Goal: Transaction & Acquisition: Purchase product/service

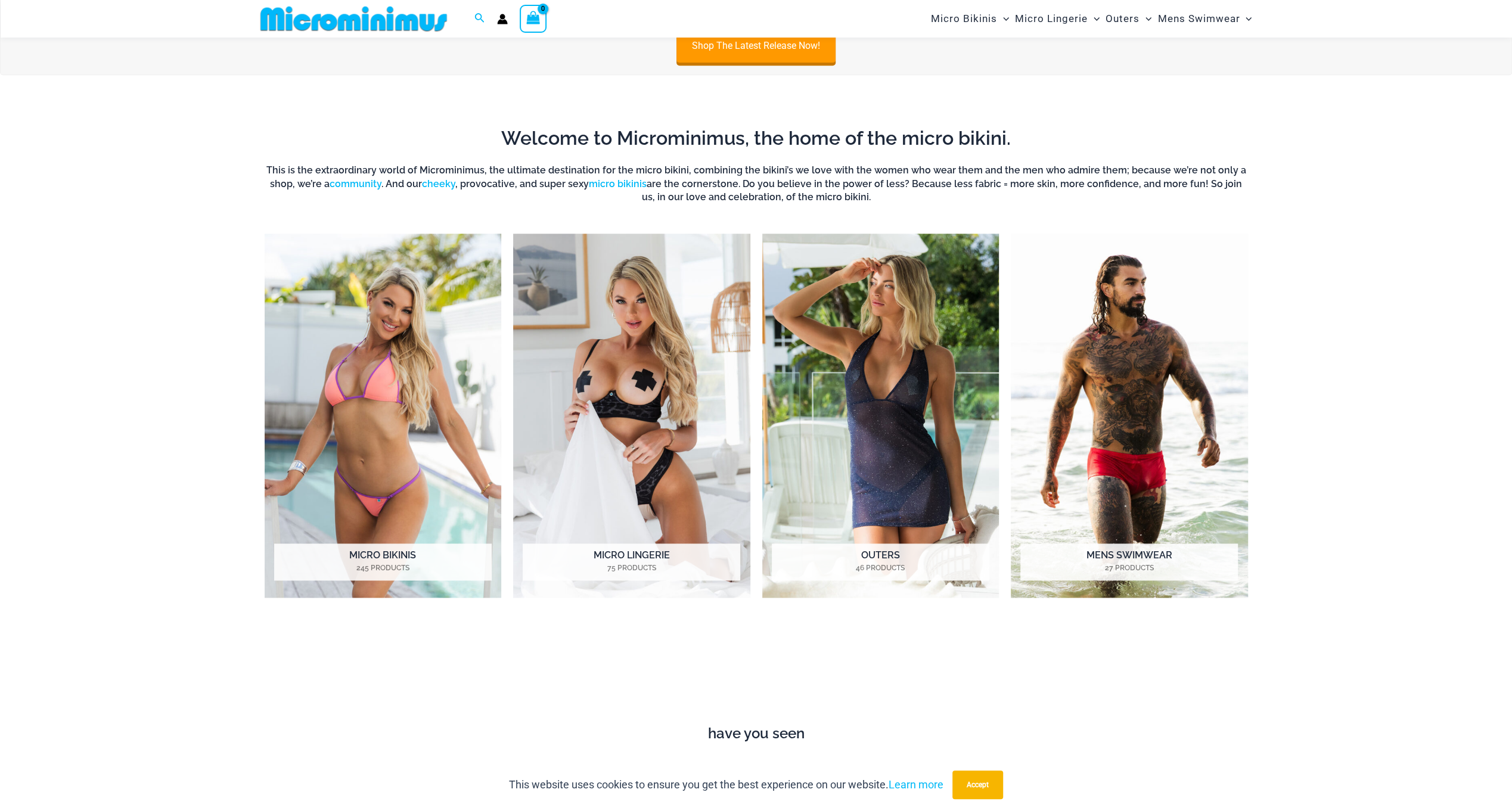
scroll to position [1122, 0]
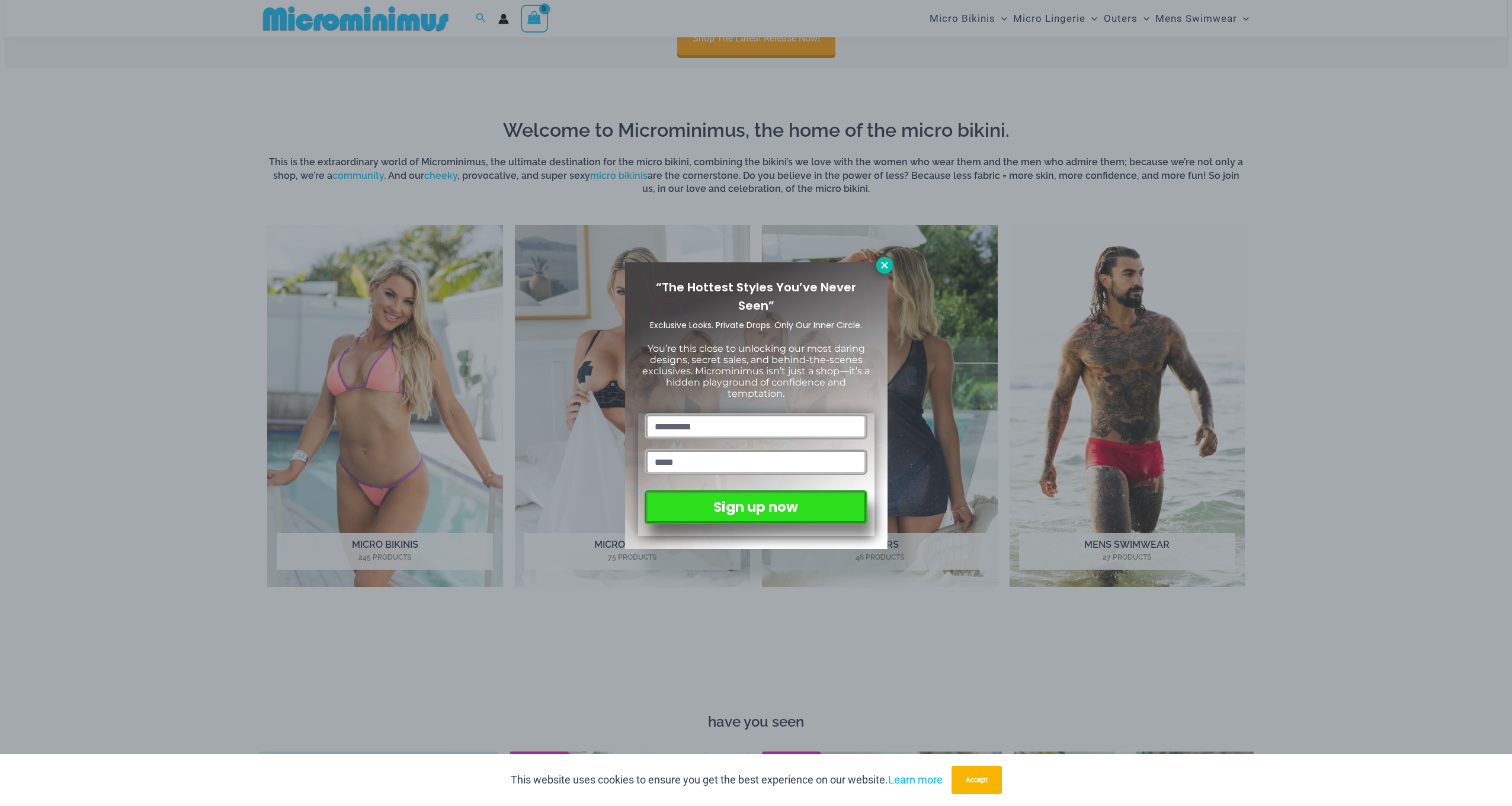
click at [884, 269] on icon at bounding box center [885, 265] width 11 height 11
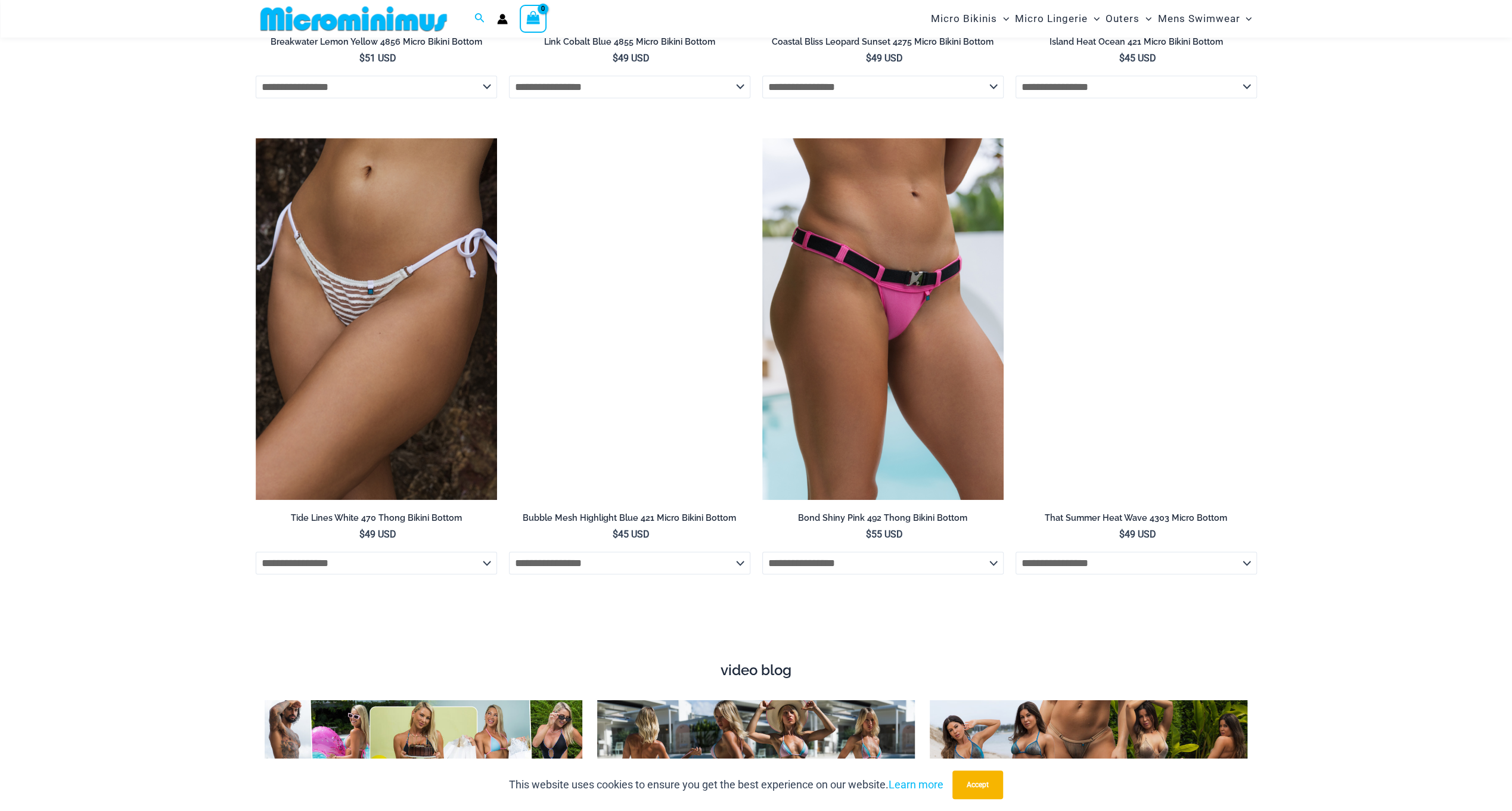
scroll to position [4459, 0]
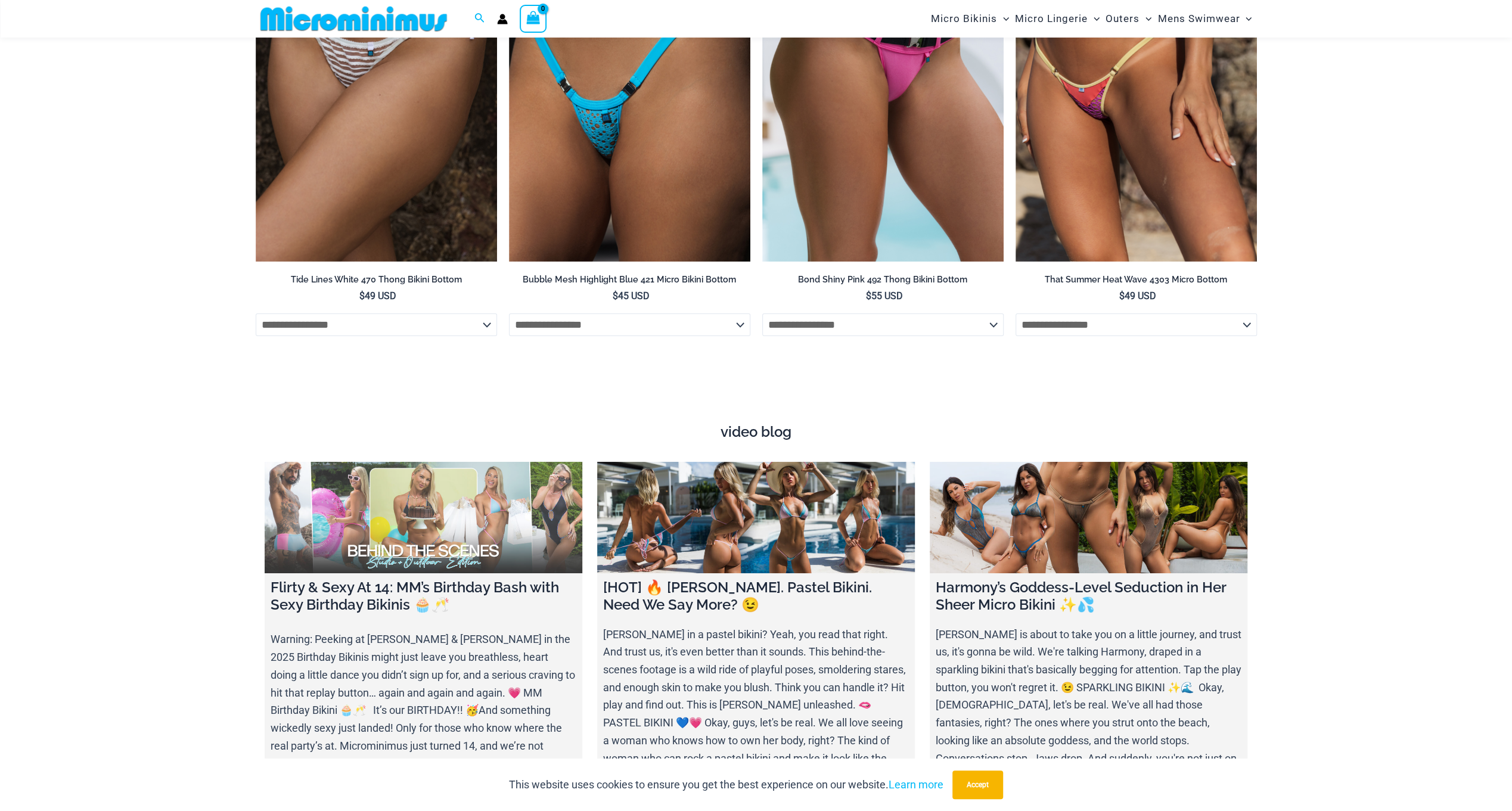
click at [547, 502] on link at bounding box center [423, 518] width 318 height 111
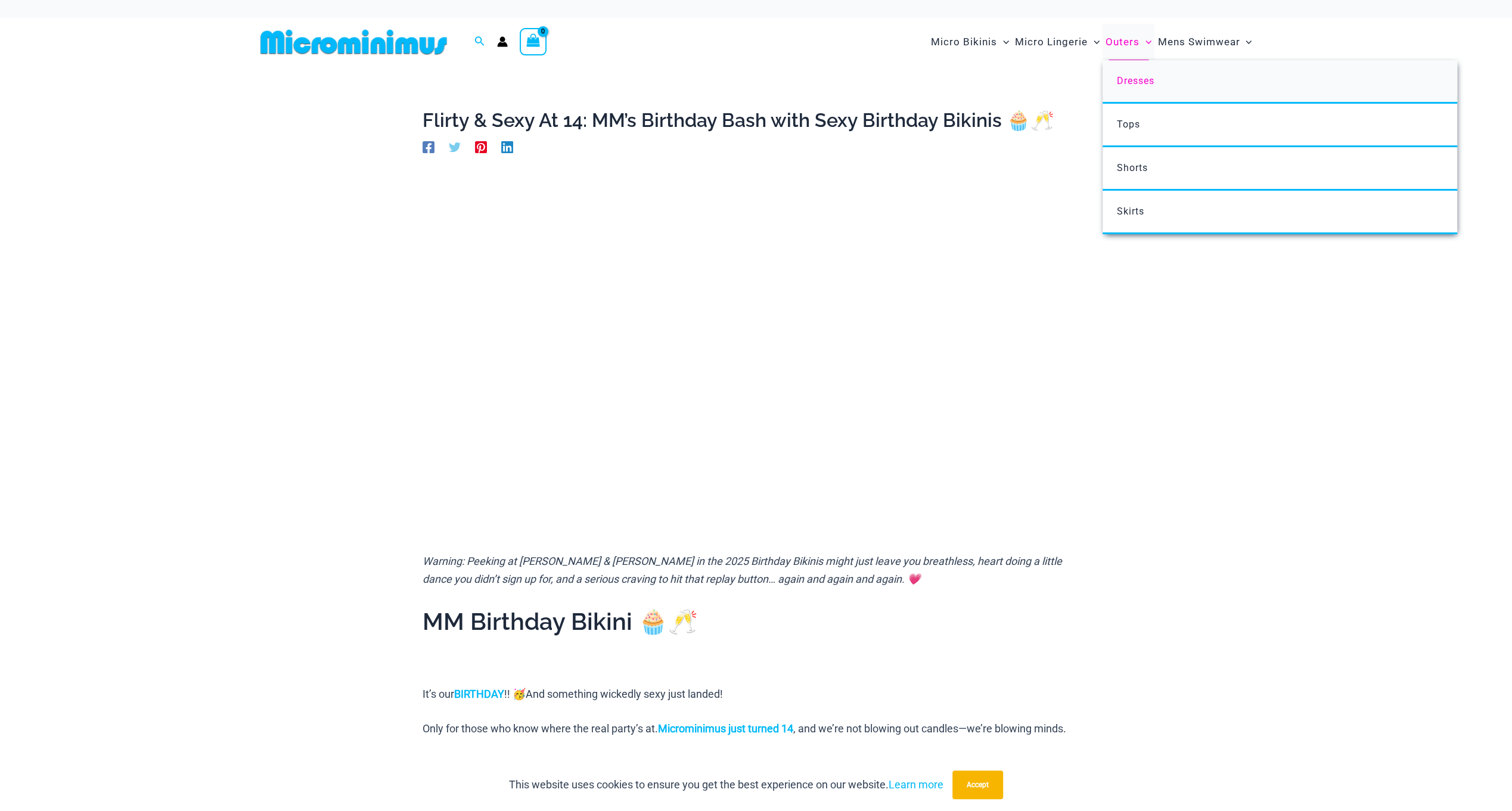
click at [1133, 77] on span "Dresses" at bounding box center [1135, 81] width 37 height 11
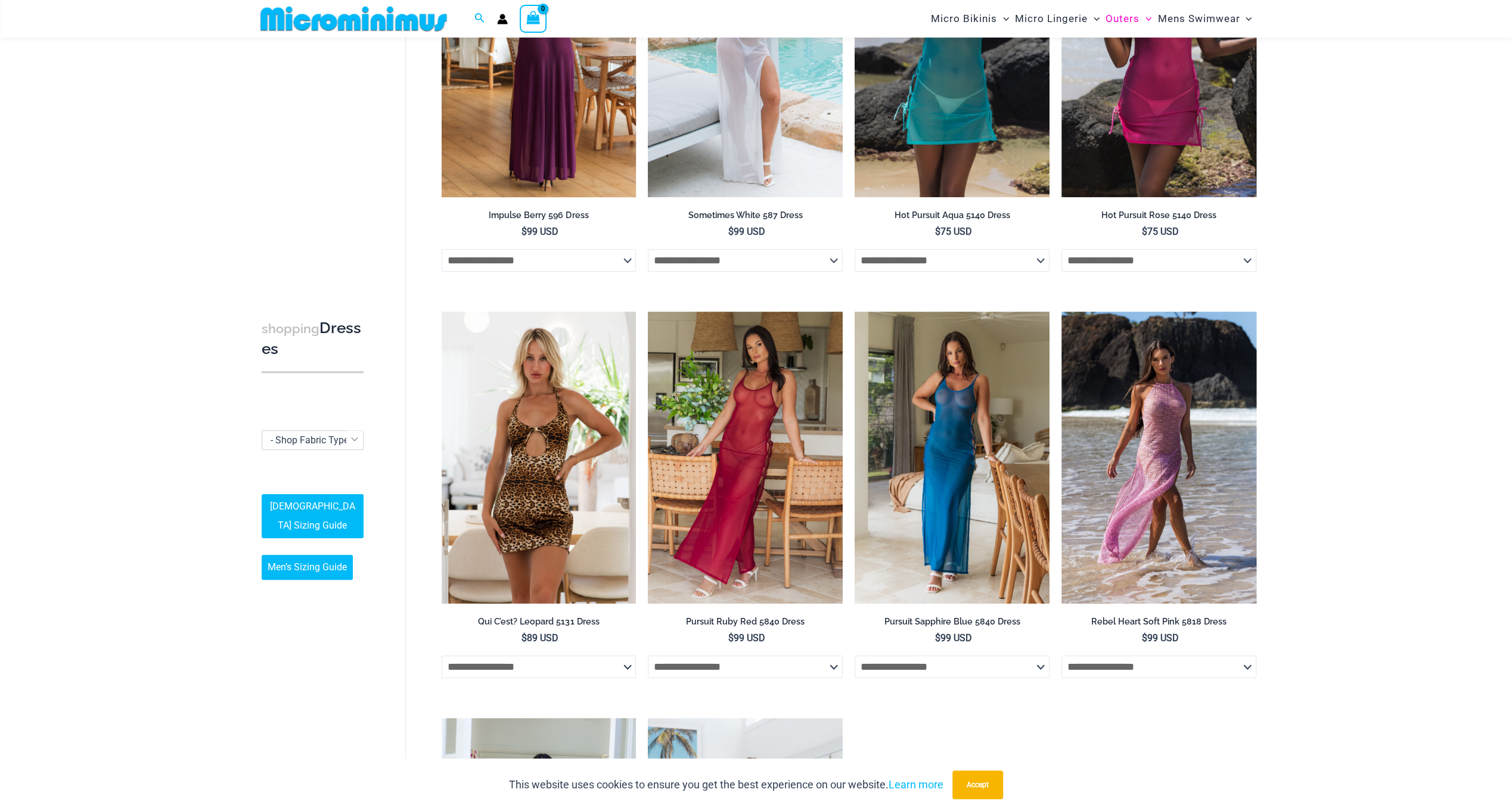
scroll to position [228, 0]
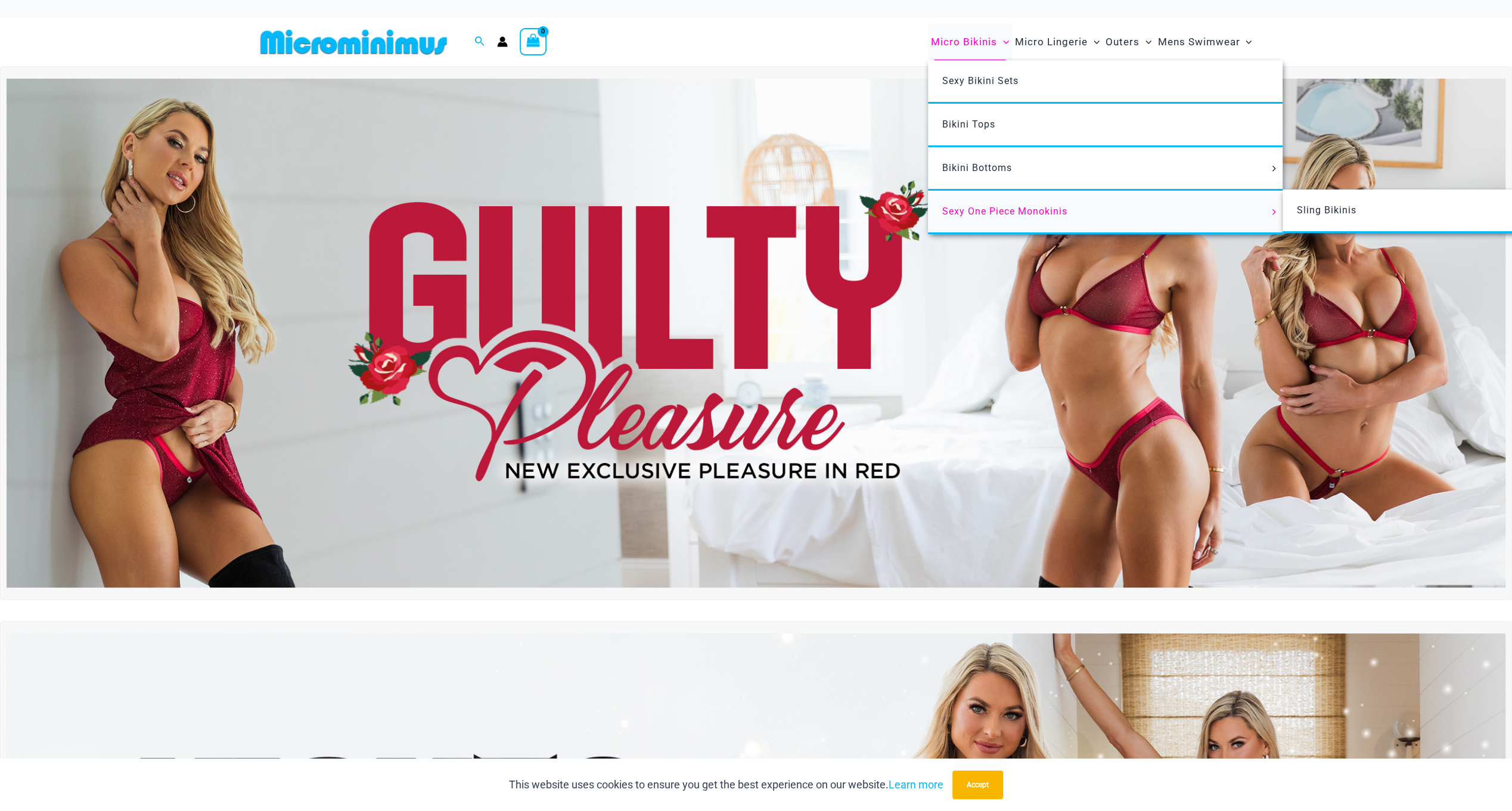
click at [991, 206] on span "Sexy One Piece Monokinis" at bounding box center [1005, 211] width 125 height 11
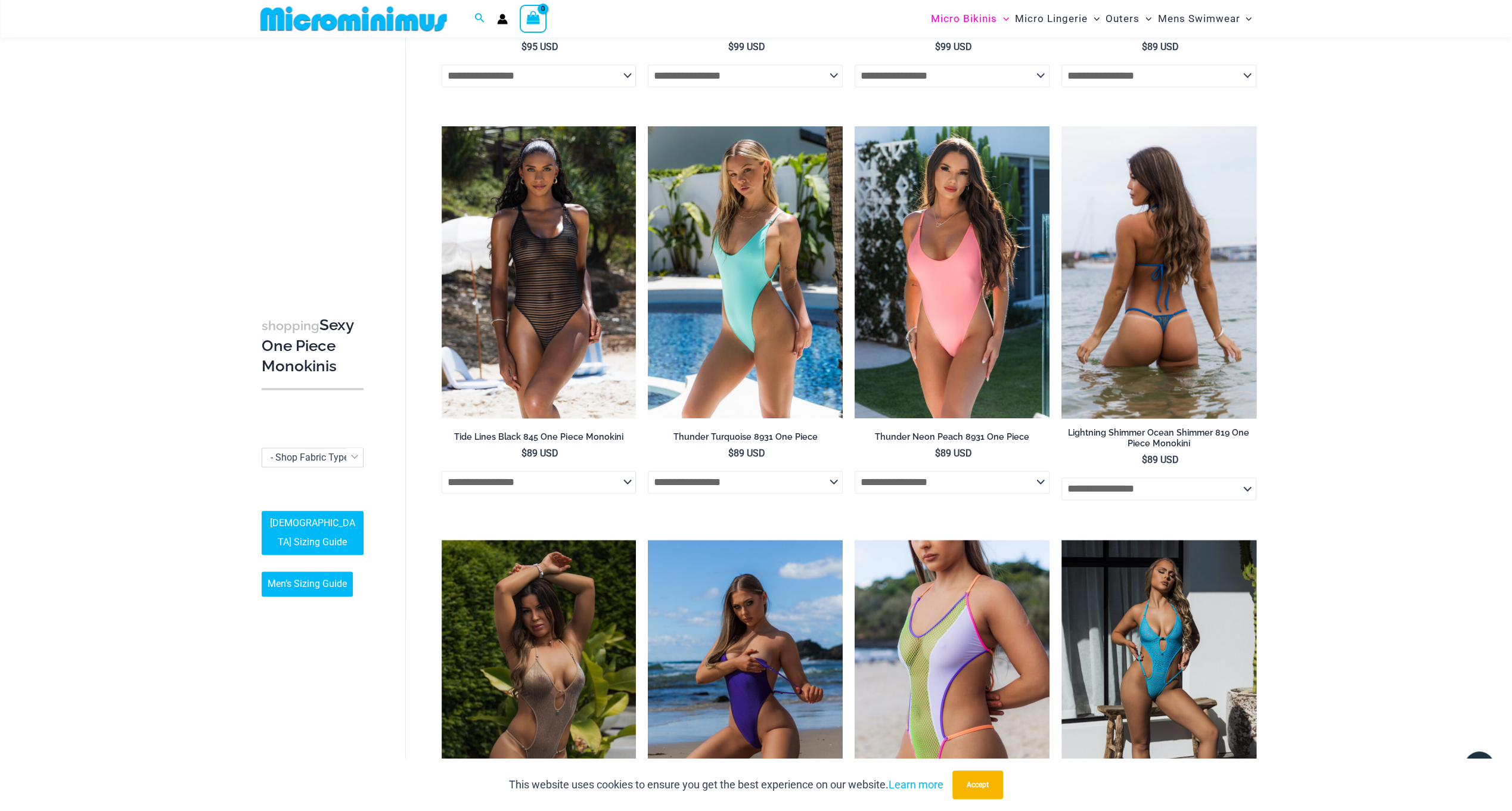
scroll to position [1658, 0]
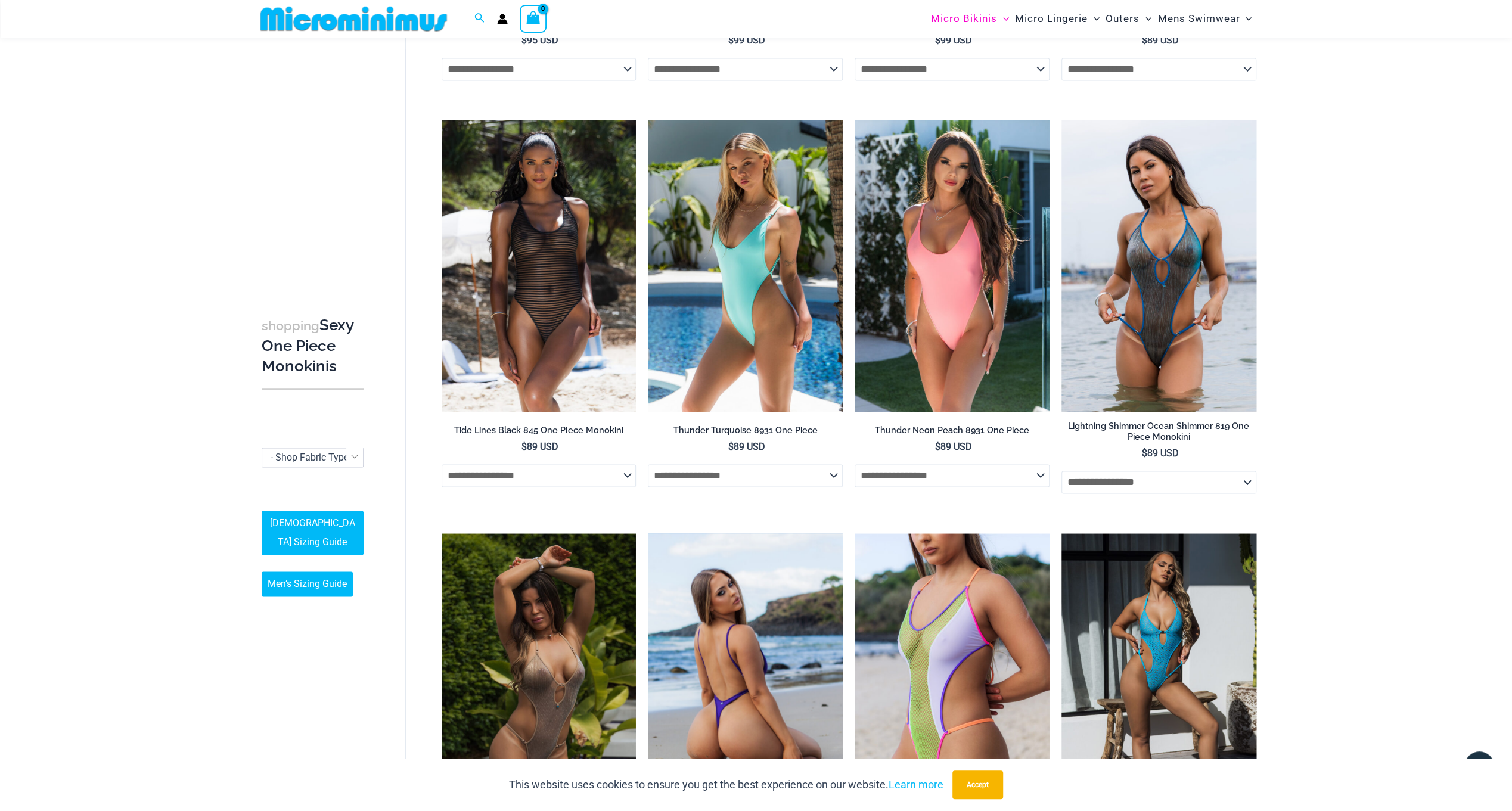
click at [767, 603] on img at bounding box center [745, 679] width 195 height 292
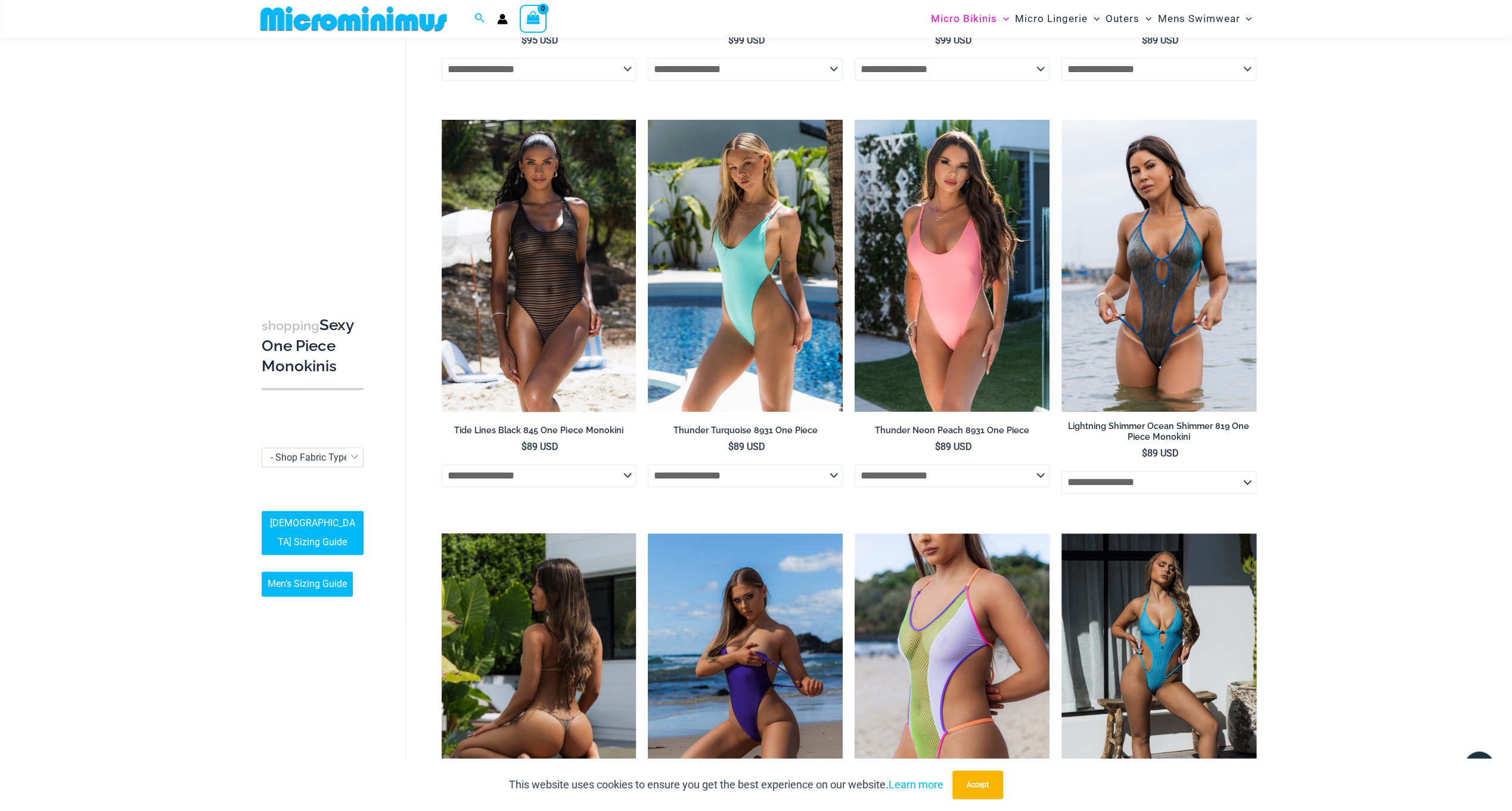
click at [556, 676] on img at bounding box center [539, 679] width 195 height 292
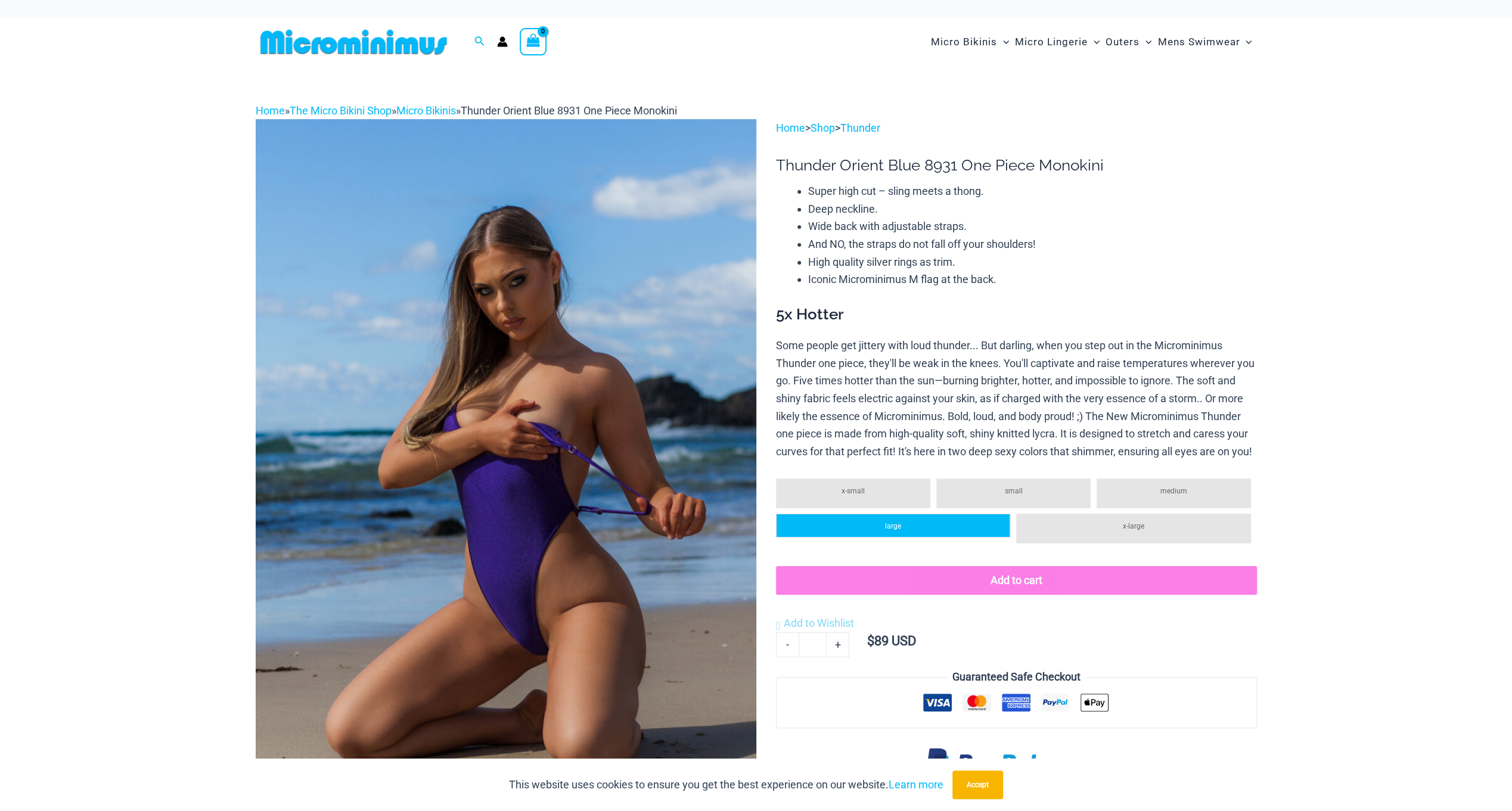
click at [929, 537] on li "large" at bounding box center [893, 526] width 234 height 24
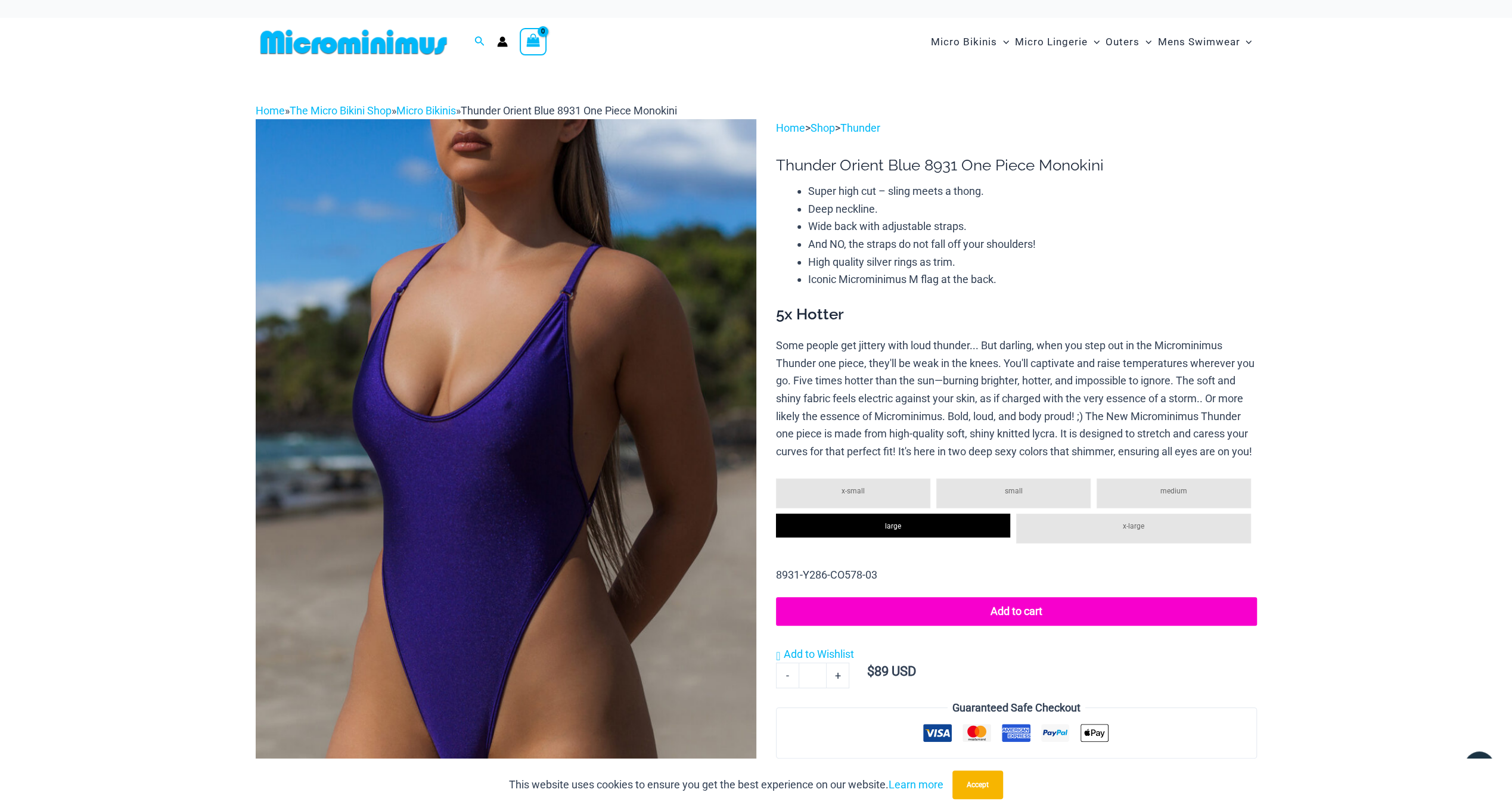
click at [1124, 508] on li "medium" at bounding box center [1174, 493] width 154 height 30
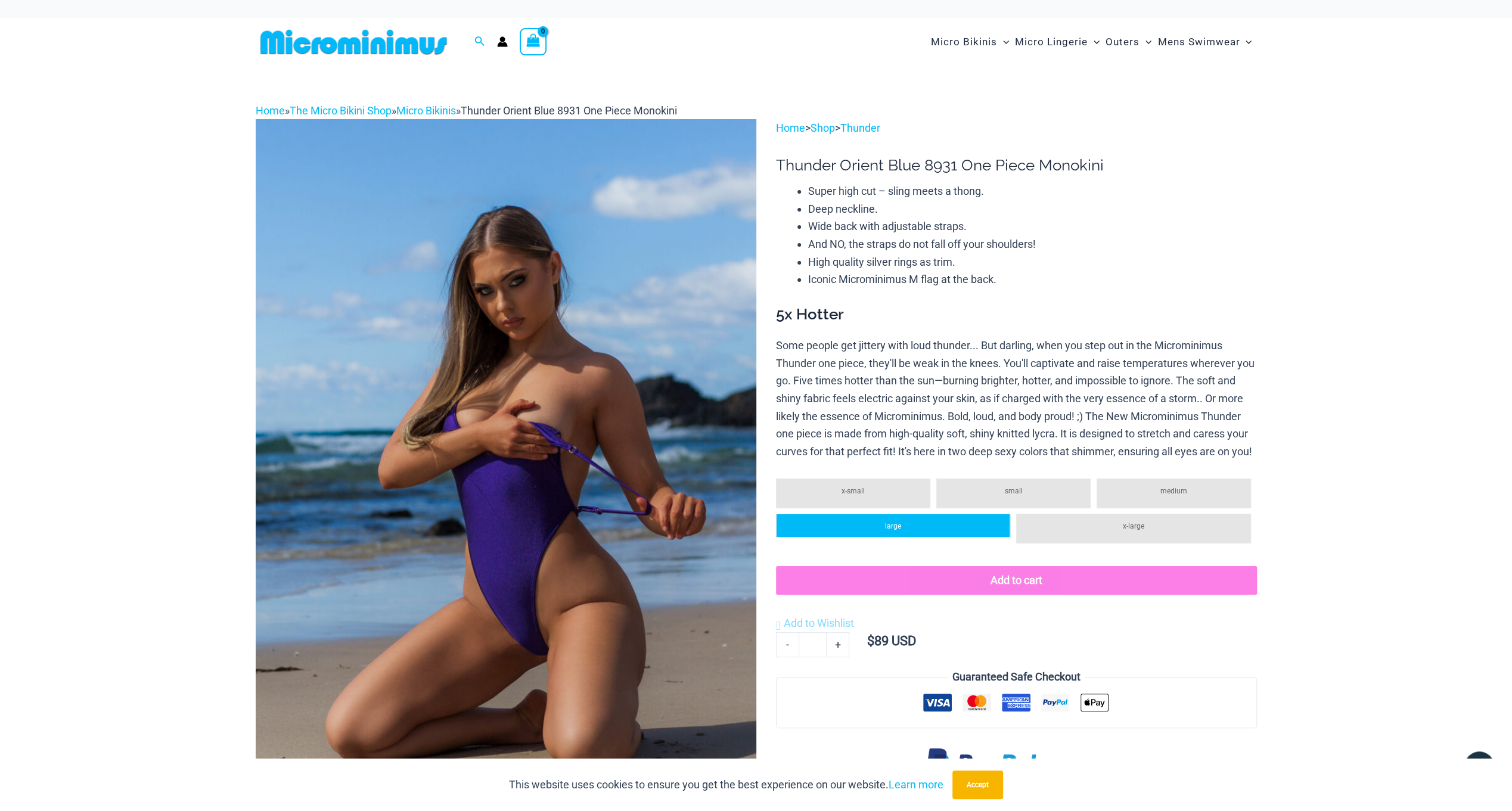
click at [960, 537] on li "large" at bounding box center [893, 526] width 234 height 24
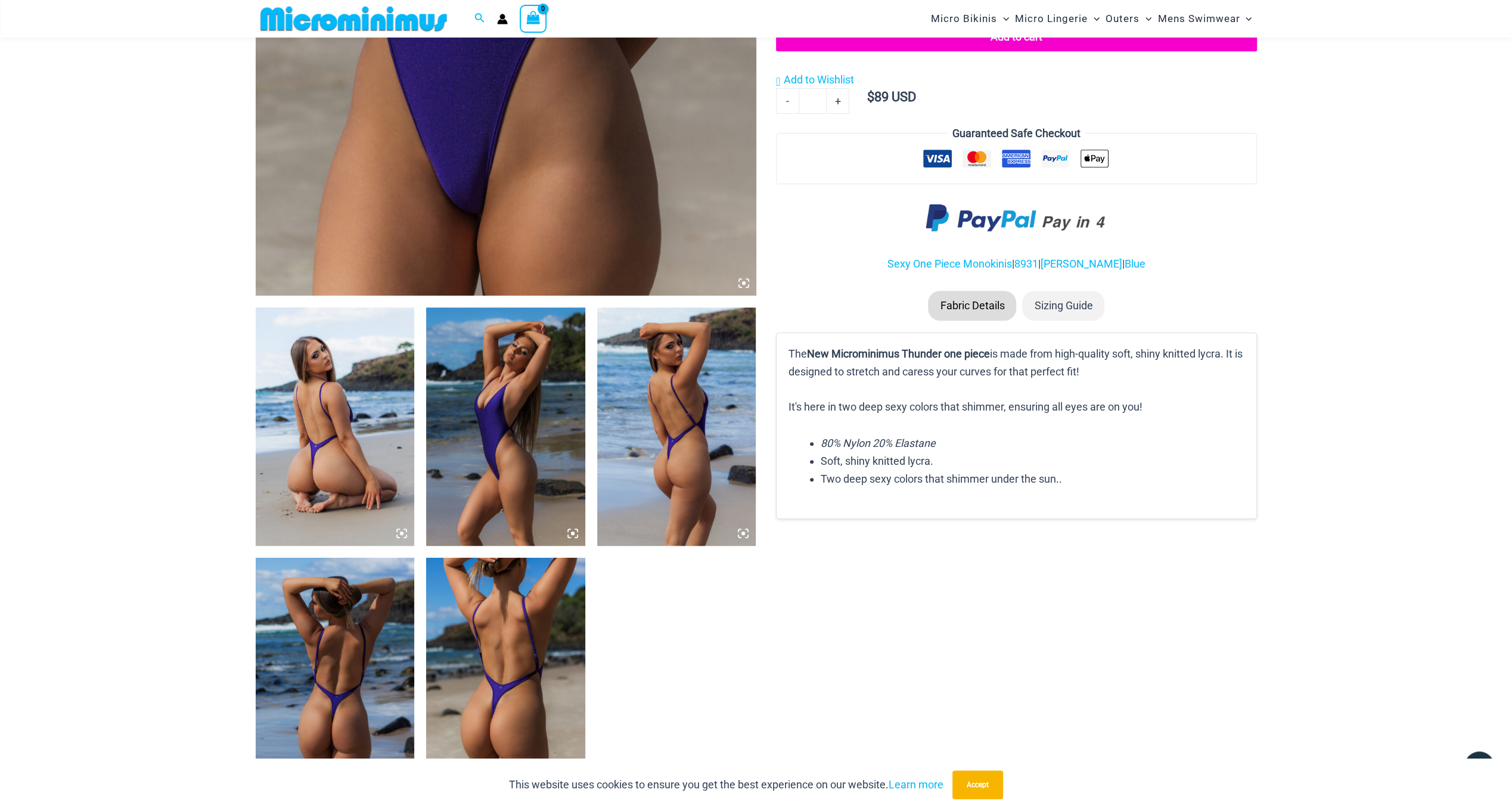
scroll to position [585, 0]
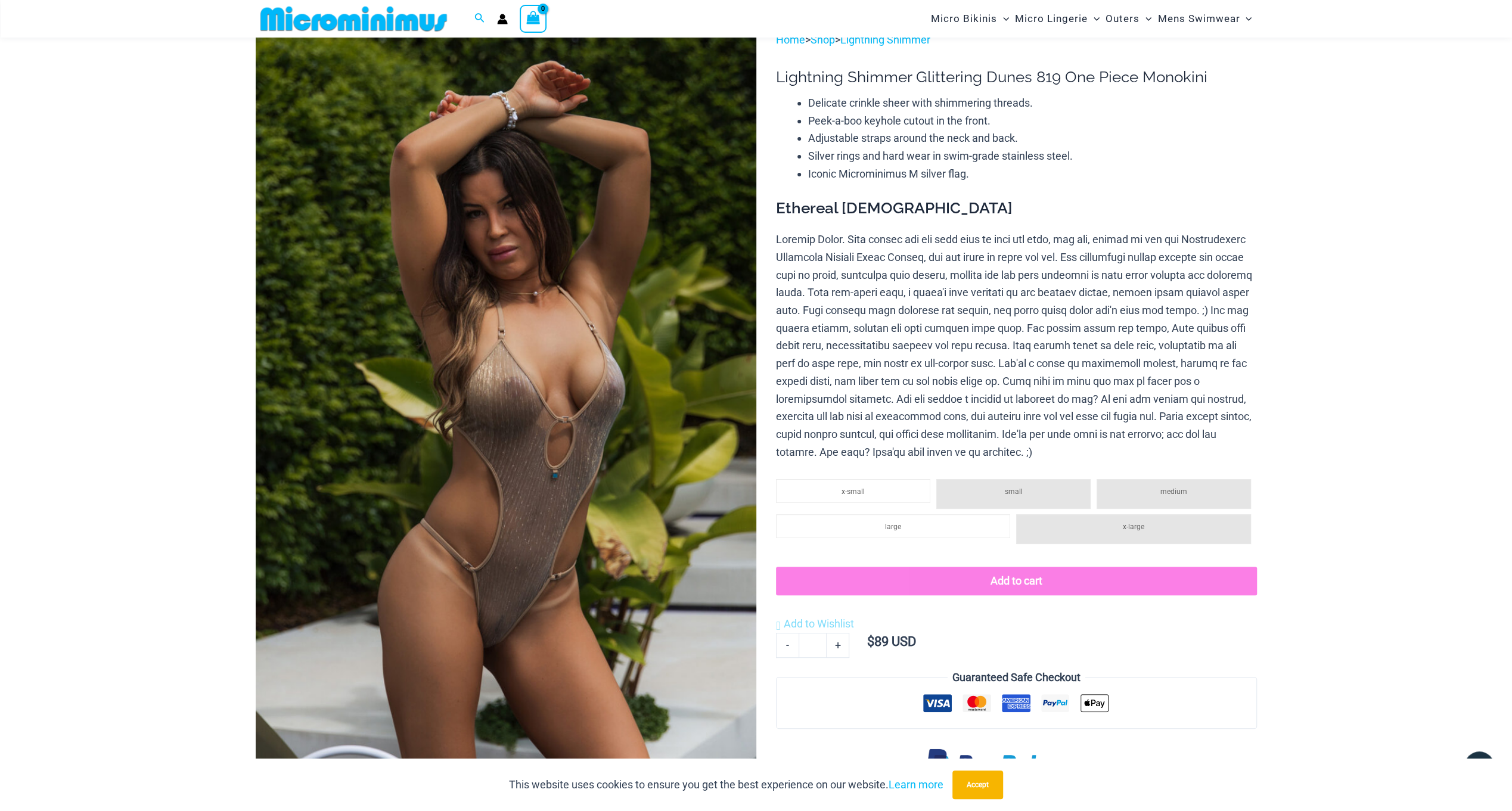
scroll to position [49, 0]
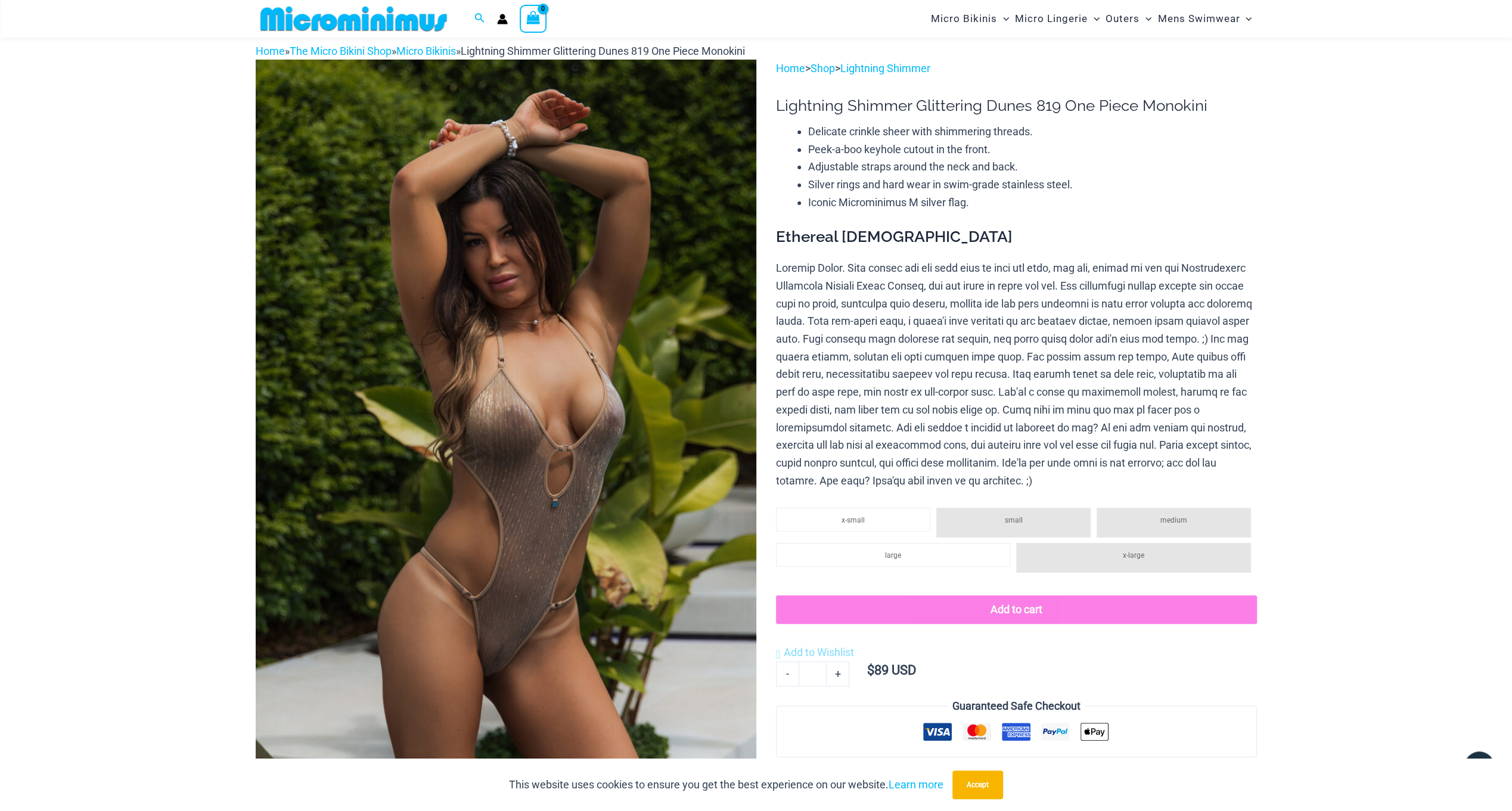
click at [360, 12] on img at bounding box center [353, 19] width 196 height 27
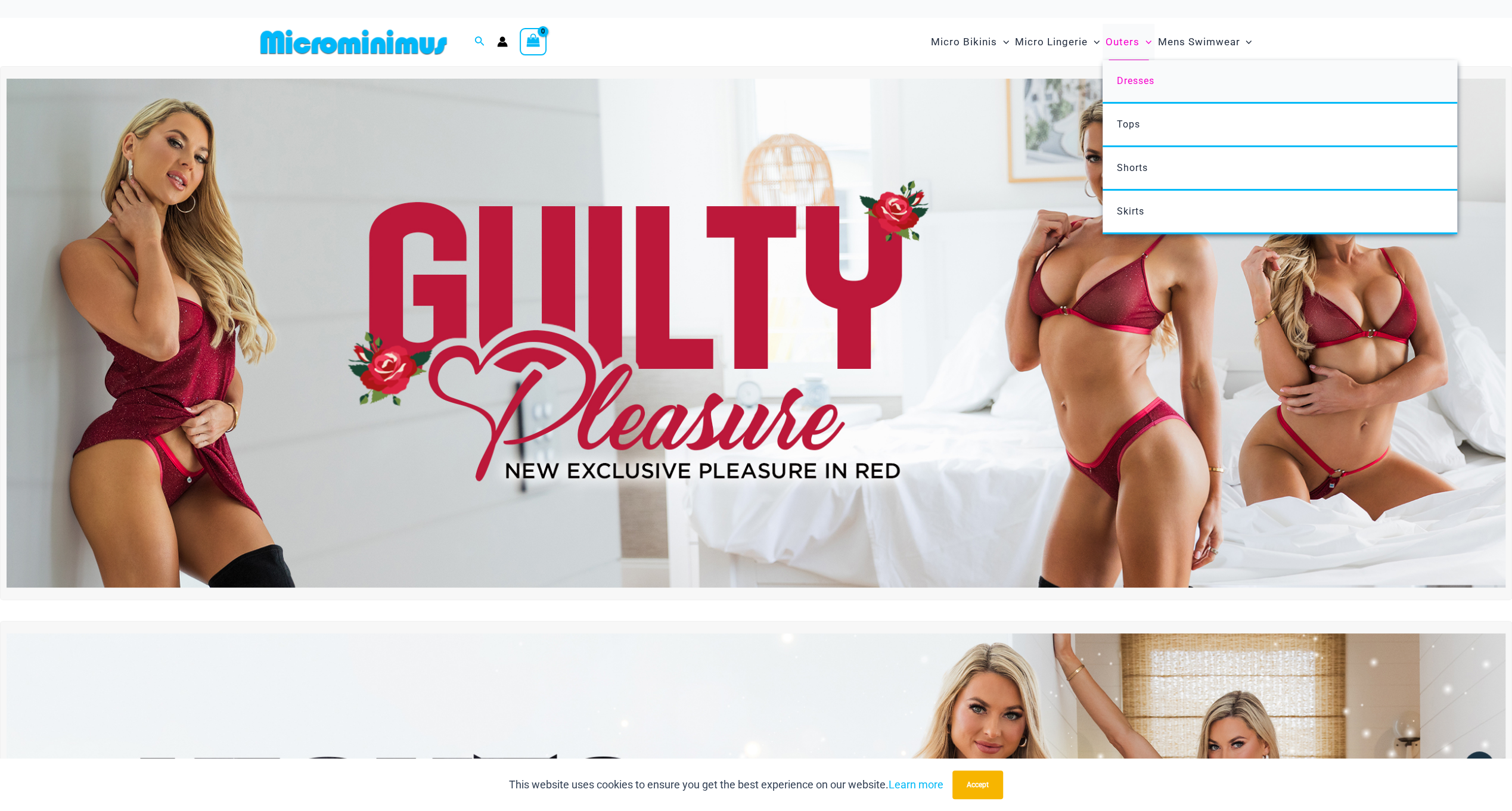
click at [1122, 77] on span "Dresses" at bounding box center [1135, 81] width 37 height 11
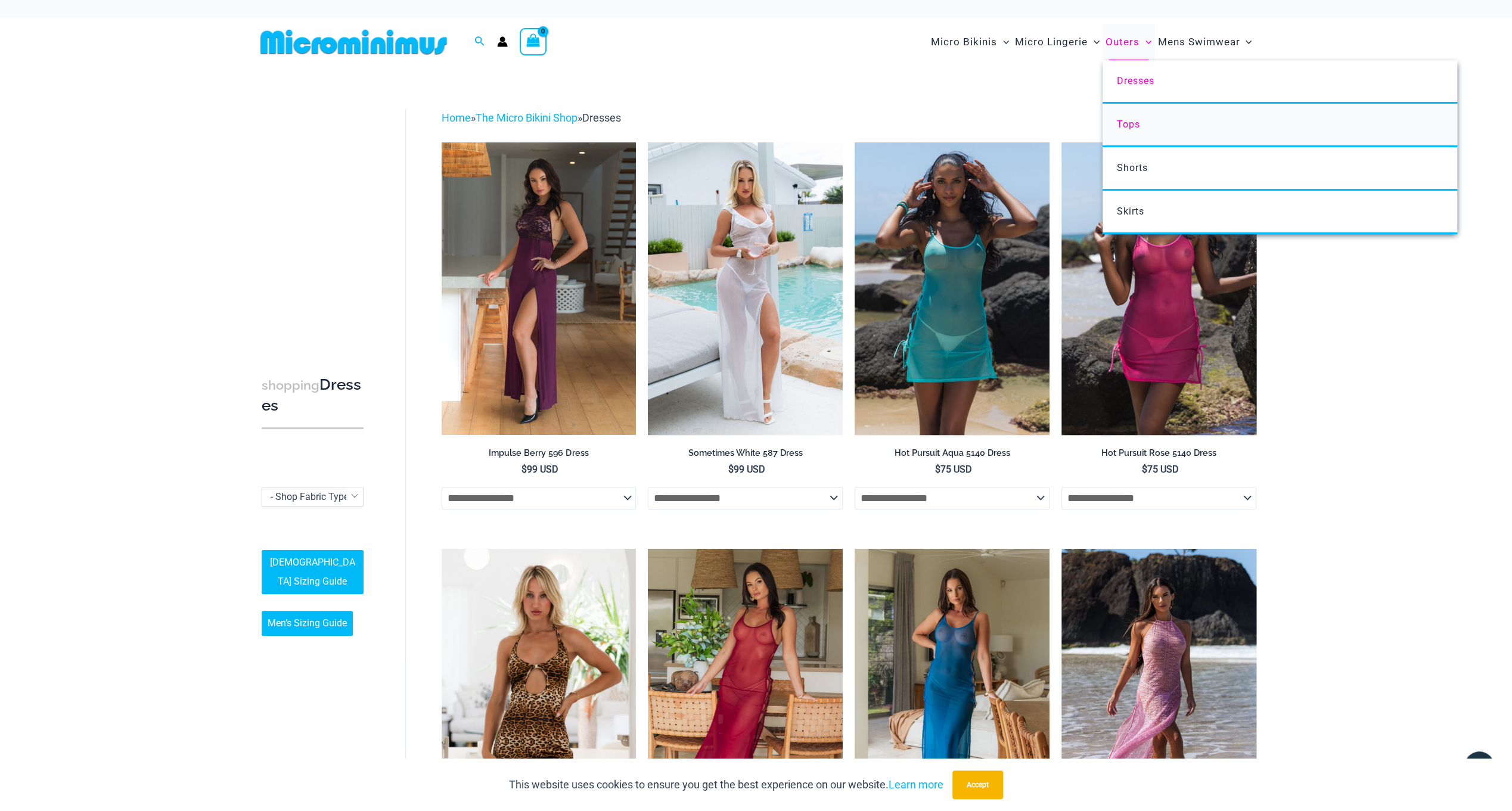
click at [1124, 126] on span "Tops" at bounding box center [1128, 124] width 23 height 11
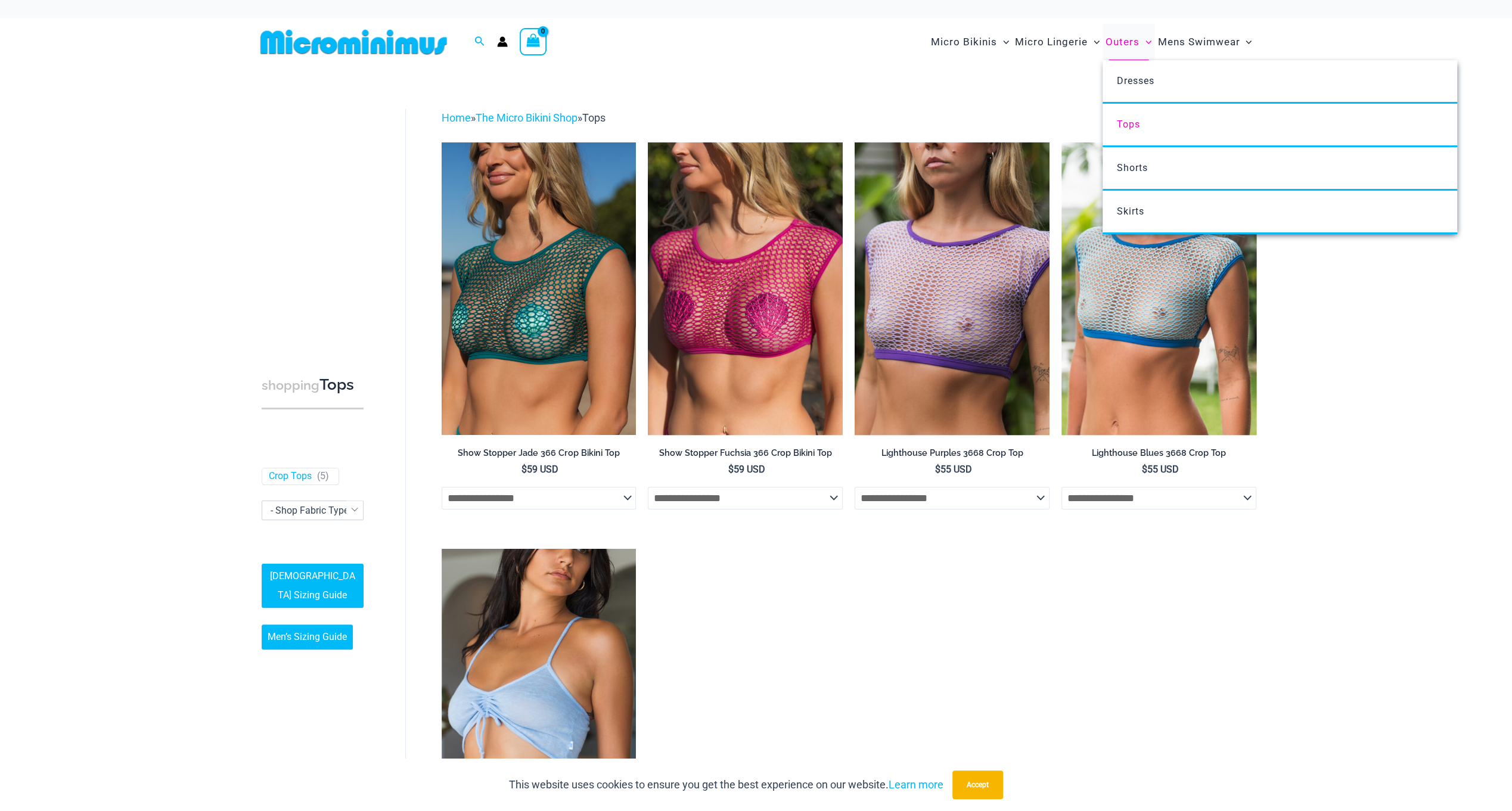
click at [1125, 33] on span "Outers" at bounding box center [1122, 42] width 34 height 31
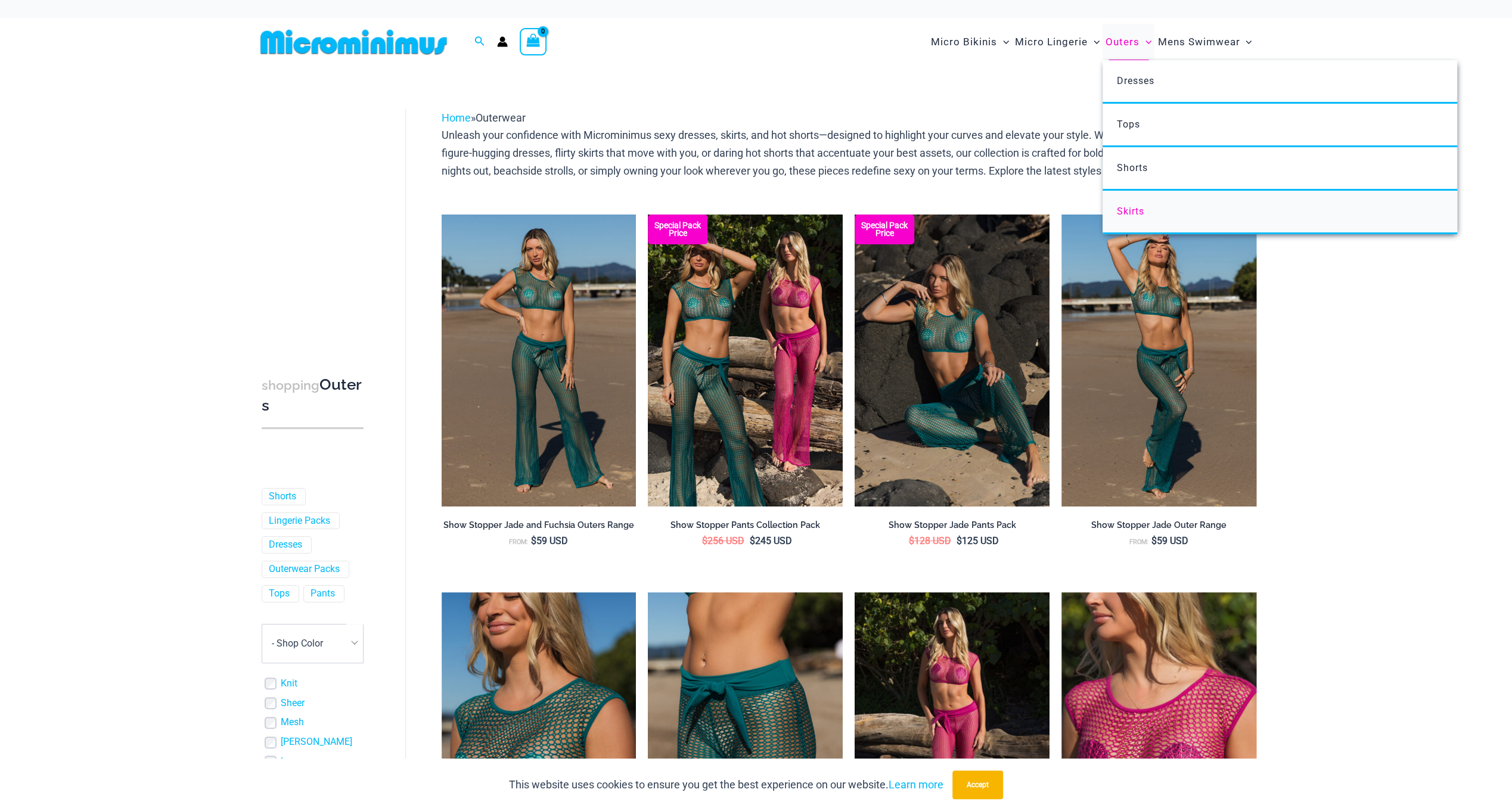
click at [1125, 206] on span "Skirts" at bounding box center [1130, 211] width 28 height 11
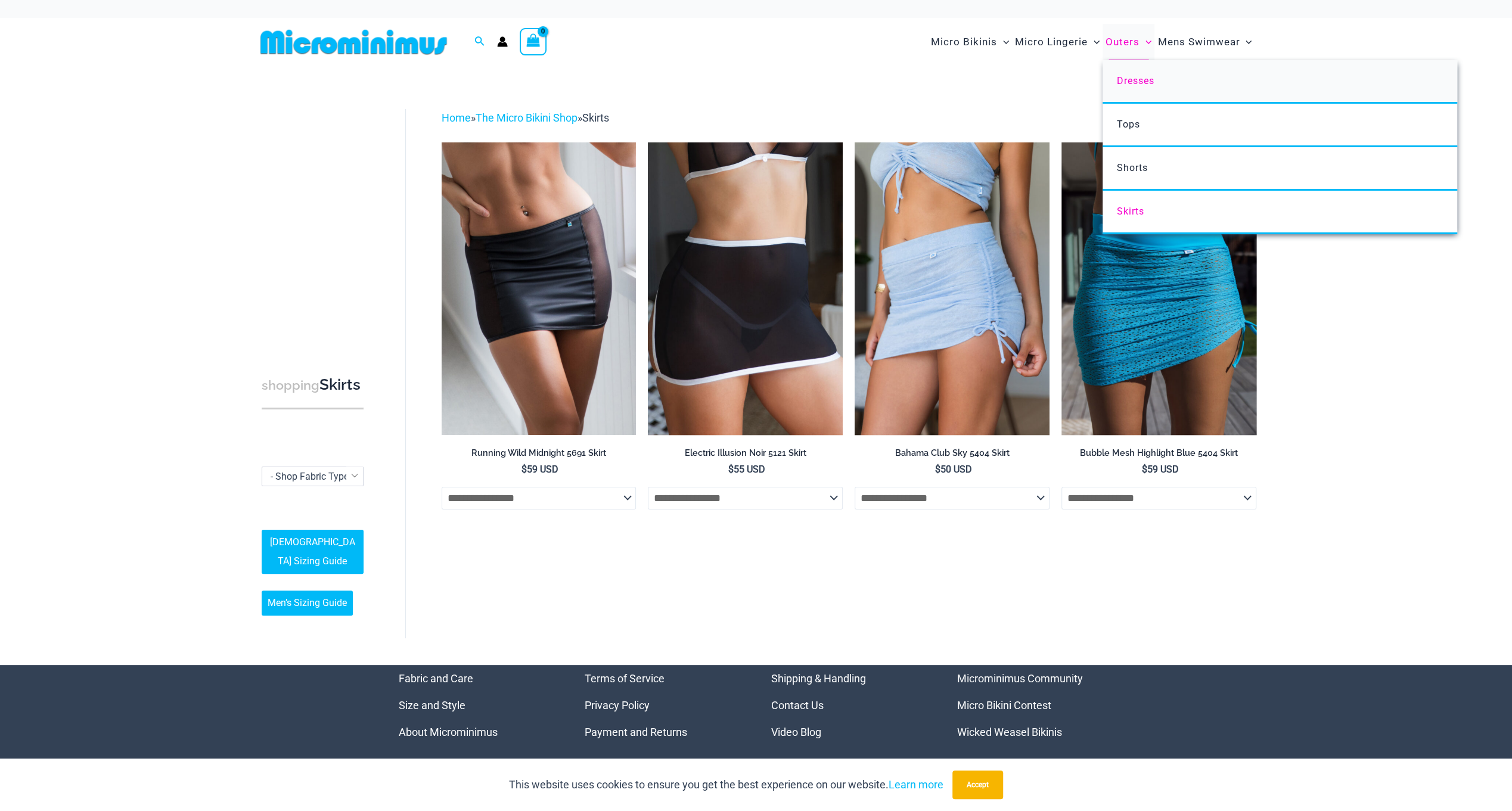
click at [1129, 71] on link "Dresses" at bounding box center [1280, 81] width 355 height 43
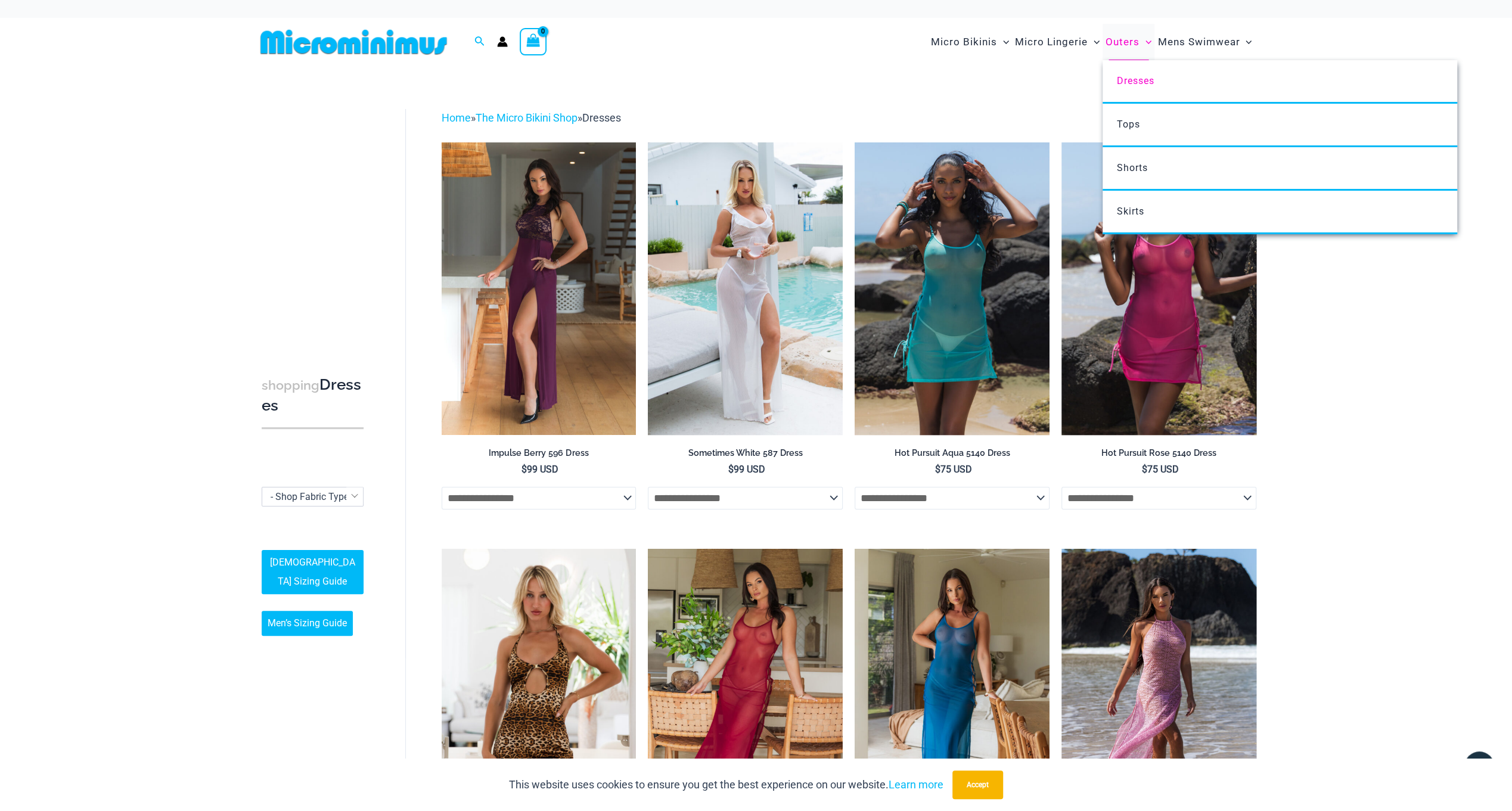
click at [1112, 40] on span "Outers" at bounding box center [1122, 42] width 34 height 31
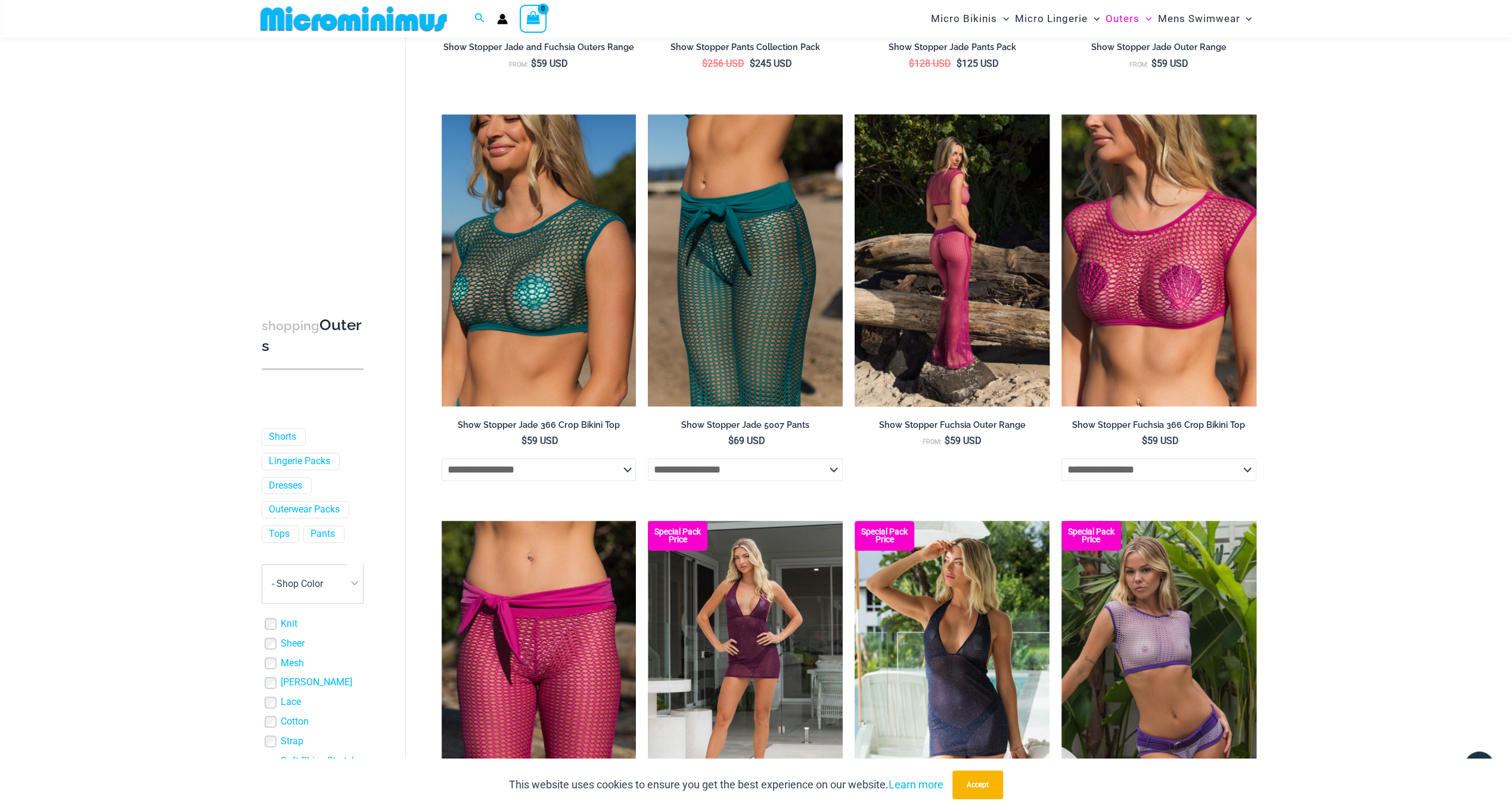
scroll to position [706, 0]
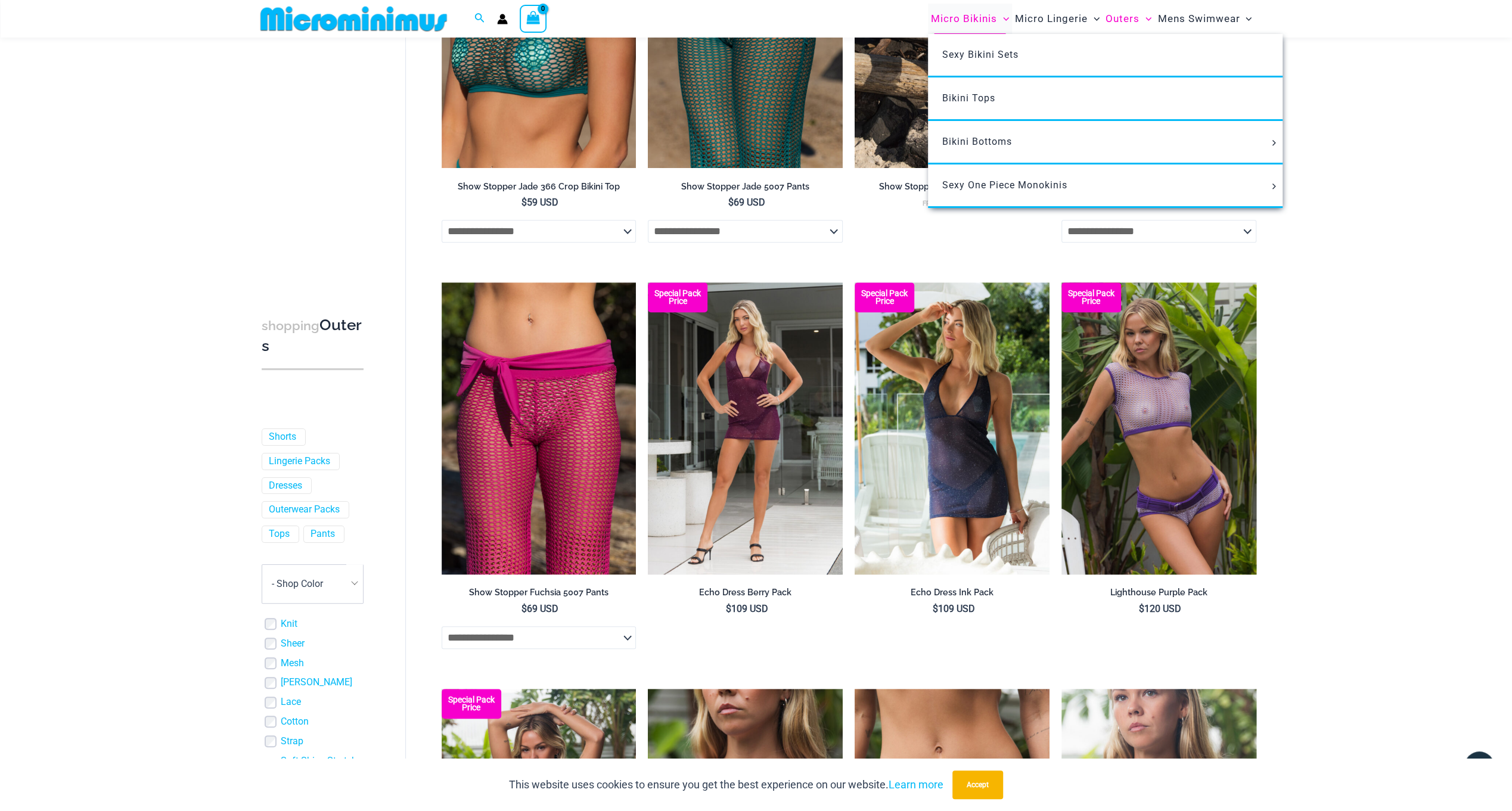
click at [974, 20] on span "Micro Bikinis" at bounding box center [964, 19] width 66 height 31
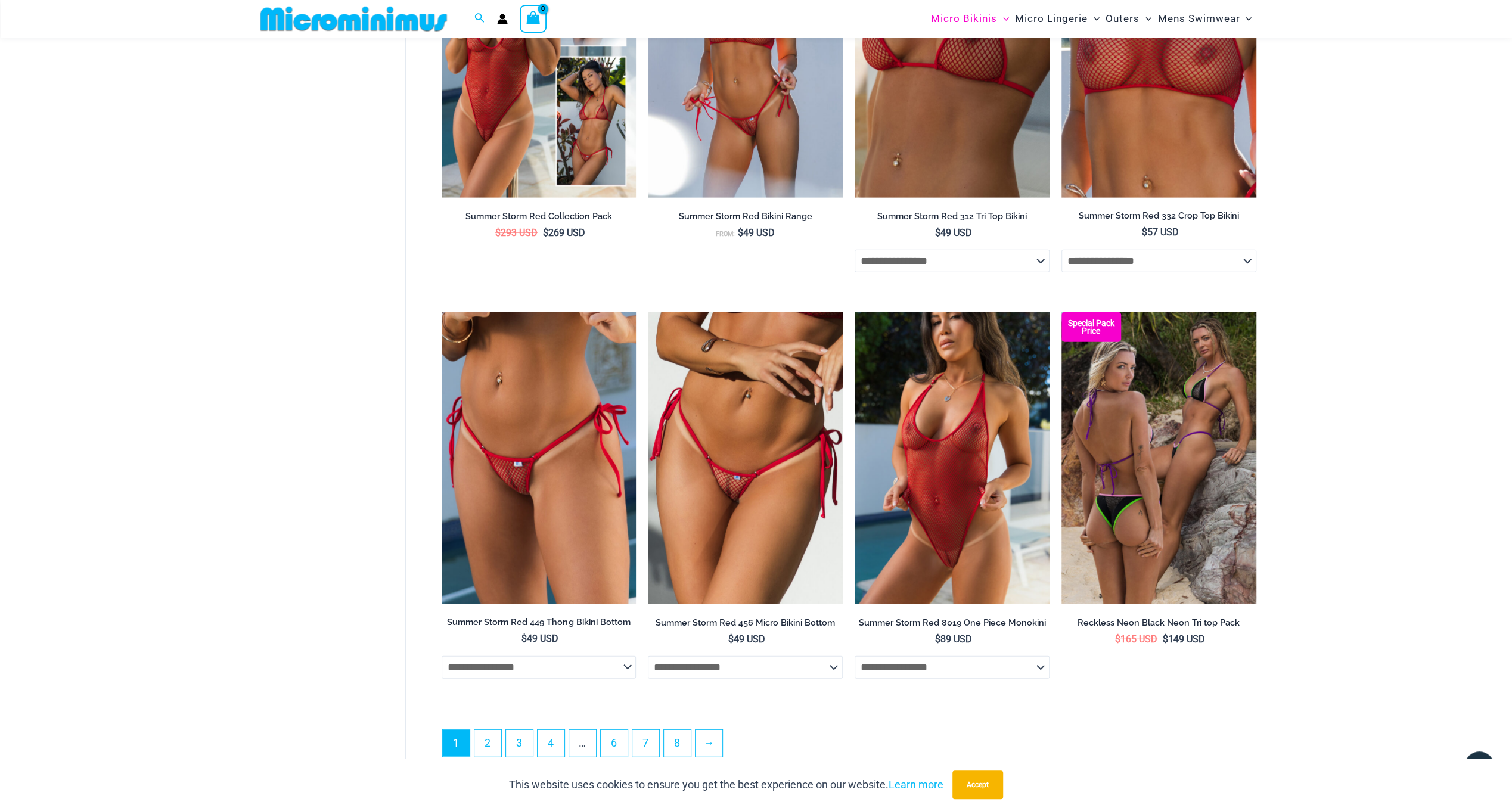
scroll to position [3177, 0]
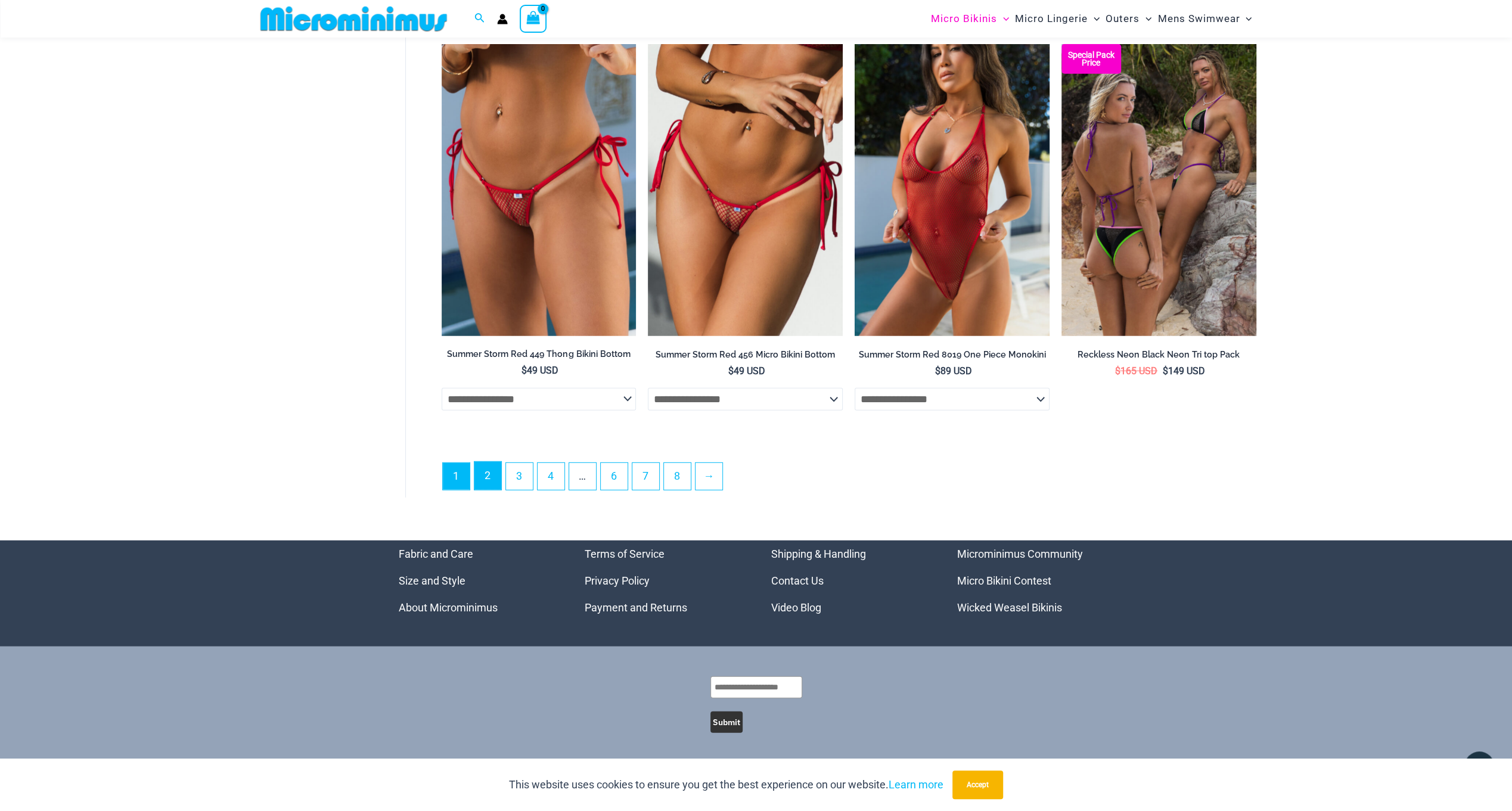
click at [489, 472] on link "2" at bounding box center [488, 476] width 27 height 28
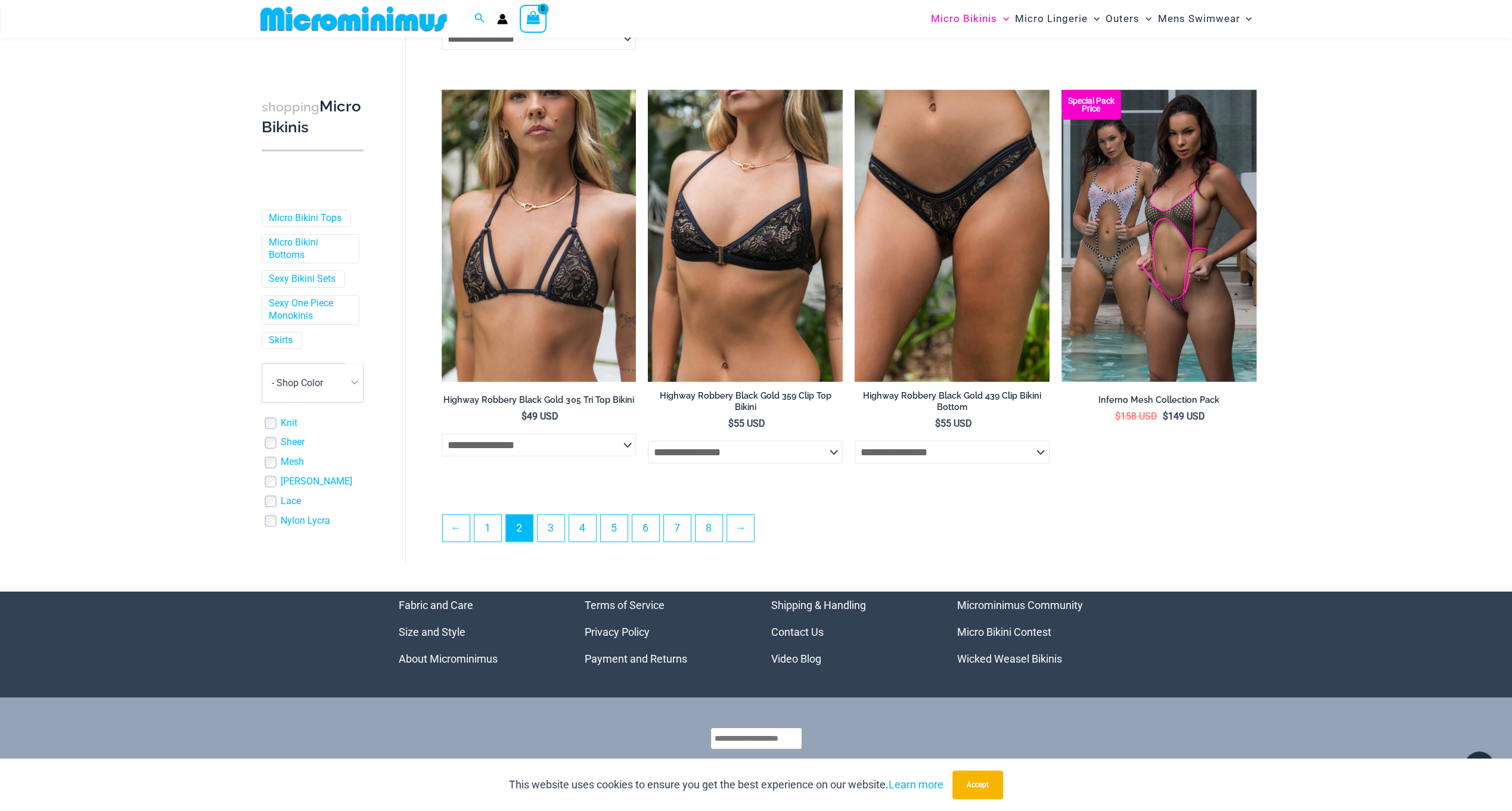
scroll to position [2909, 0]
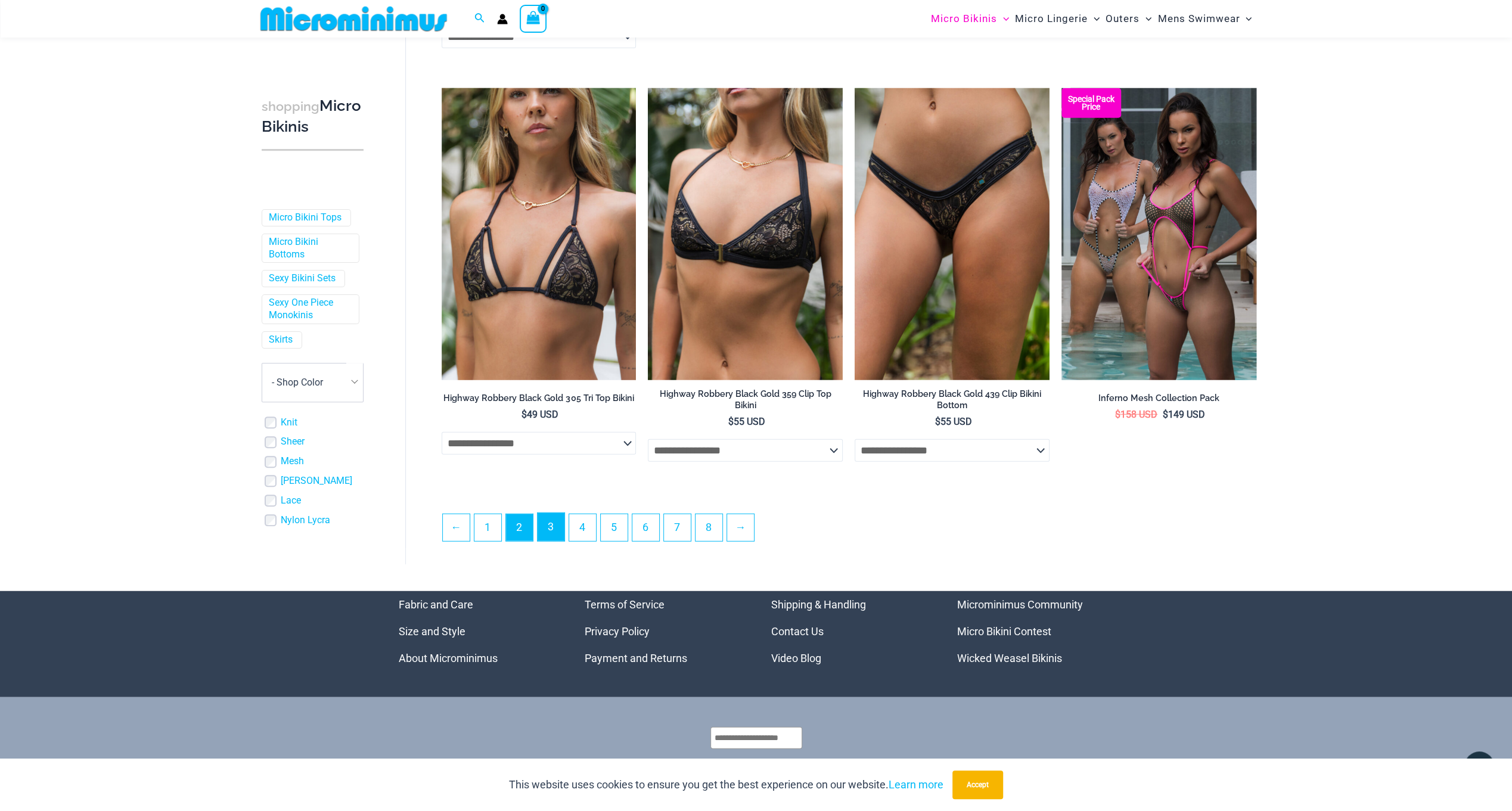
click at [554, 524] on link "3" at bounding box center [551, 527] width 27 height 28
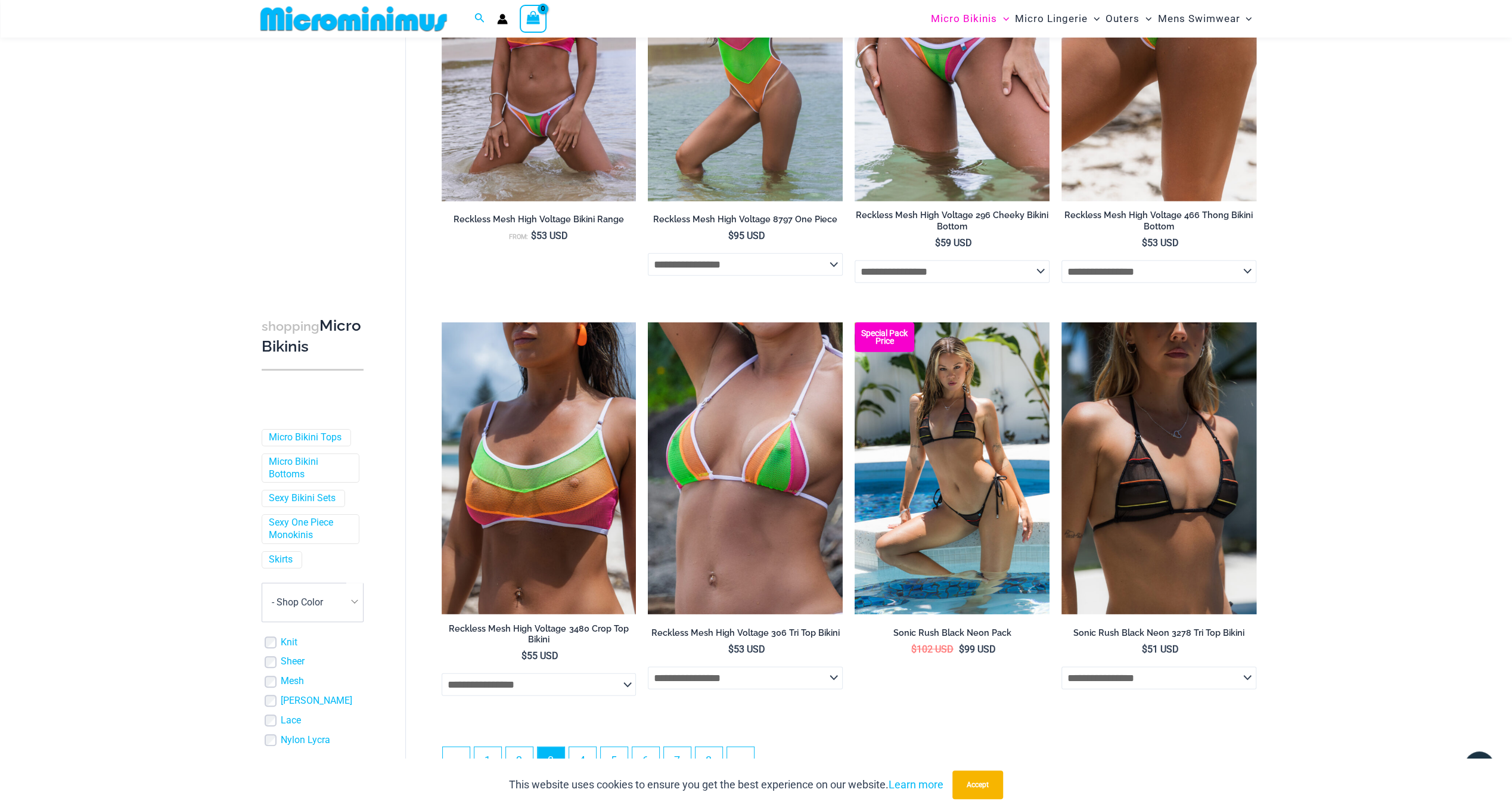
scroll to position [2947, 0]
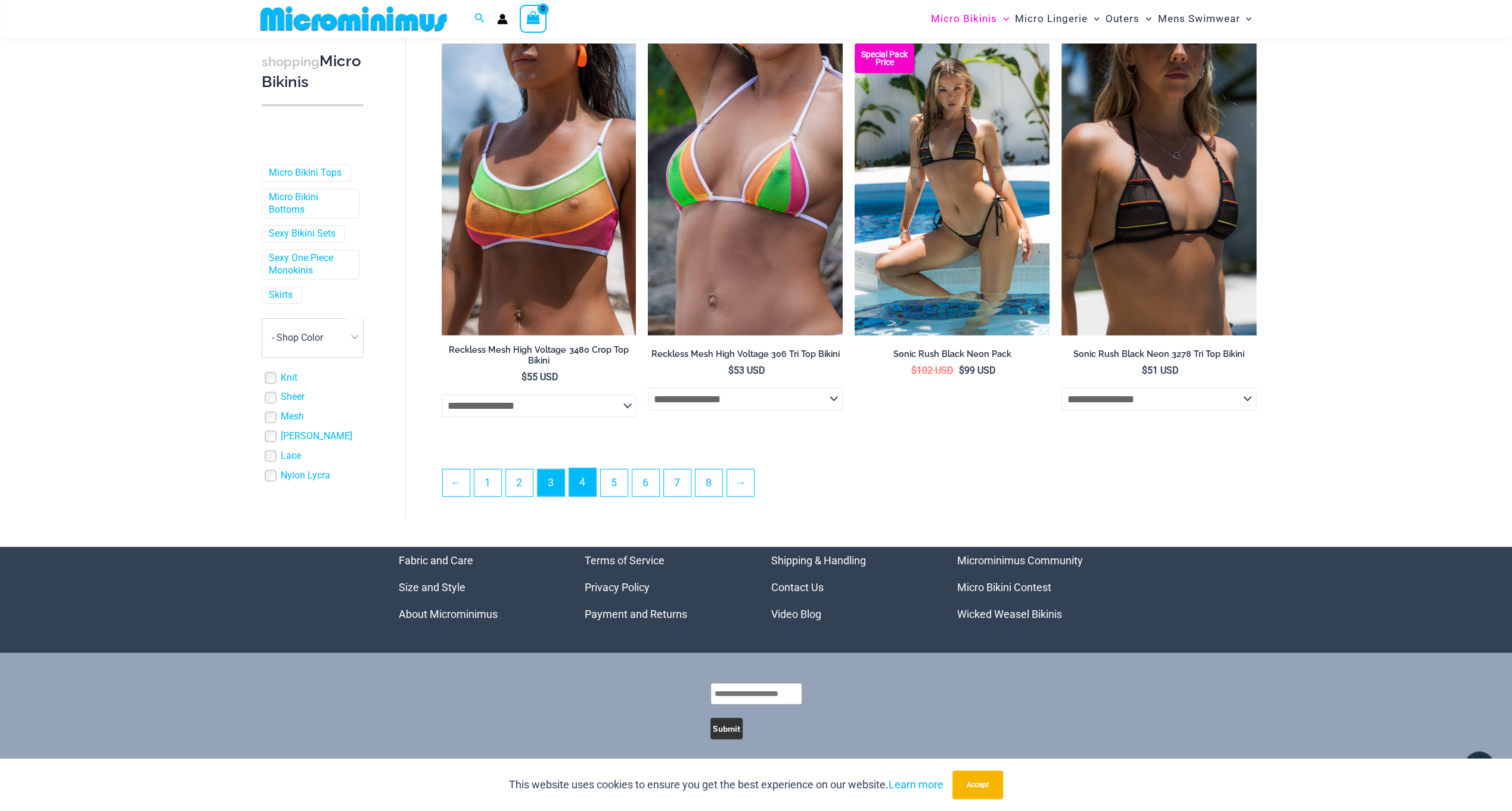
click at [591, 474] on link "4" at bounding box center [583, 483] width 27 height 28
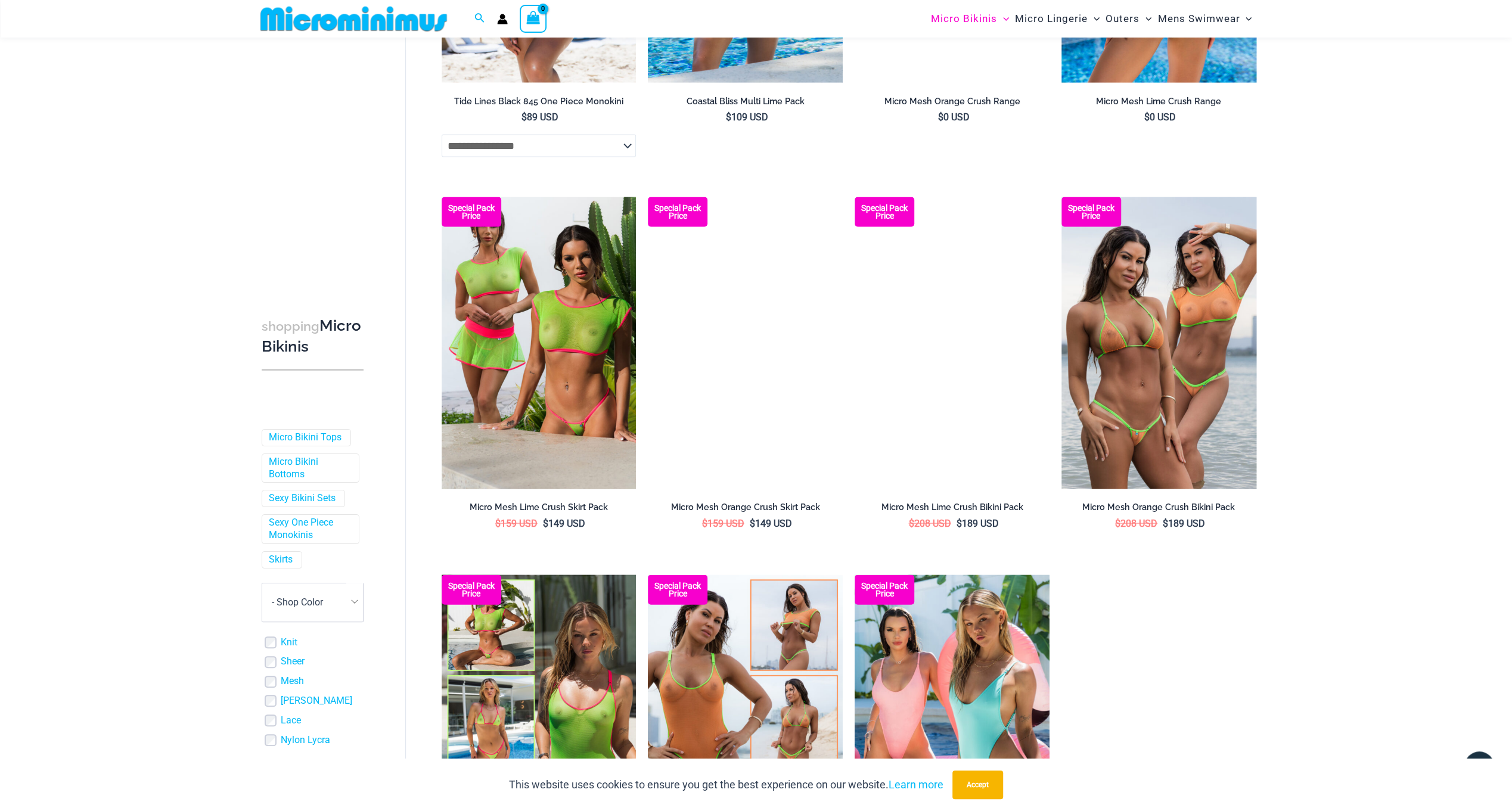
scroll to position [2611, 0]
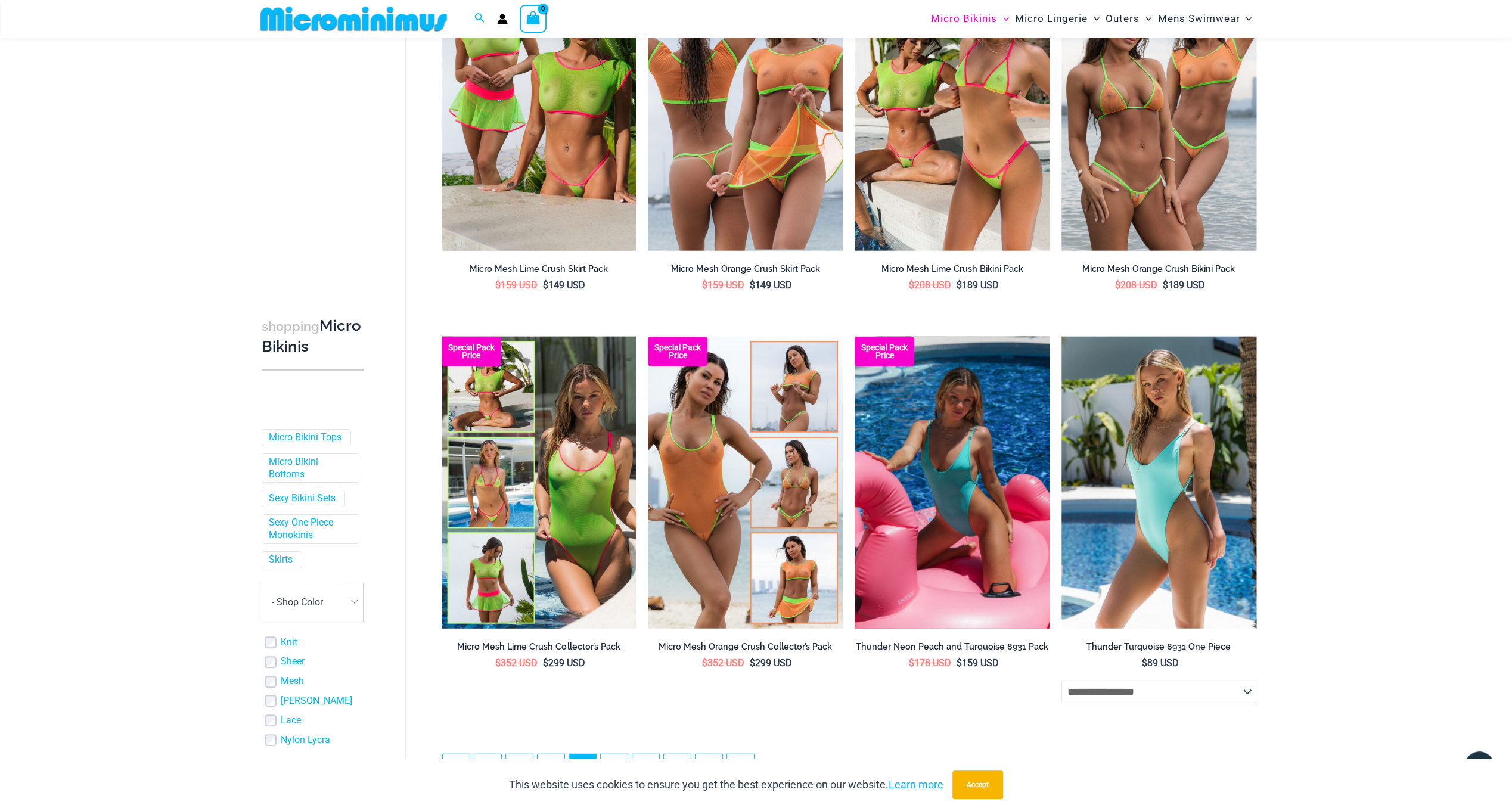
click at [943, 543] on img at bounding box center [952, 483] width 195 height 292
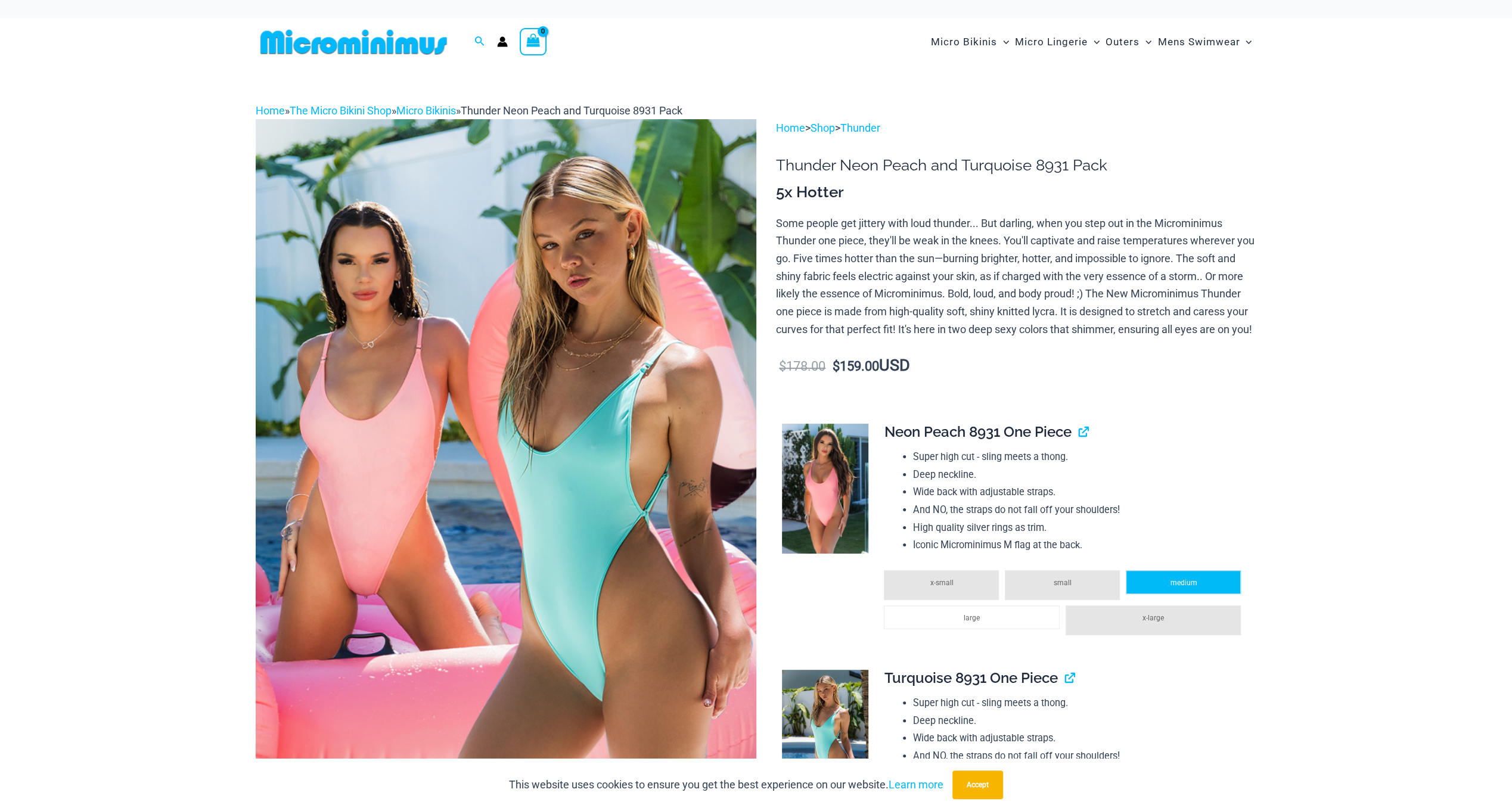
click at [1156, 594] on li "medium" at bounding box center [1184, 582] width 115 height 24
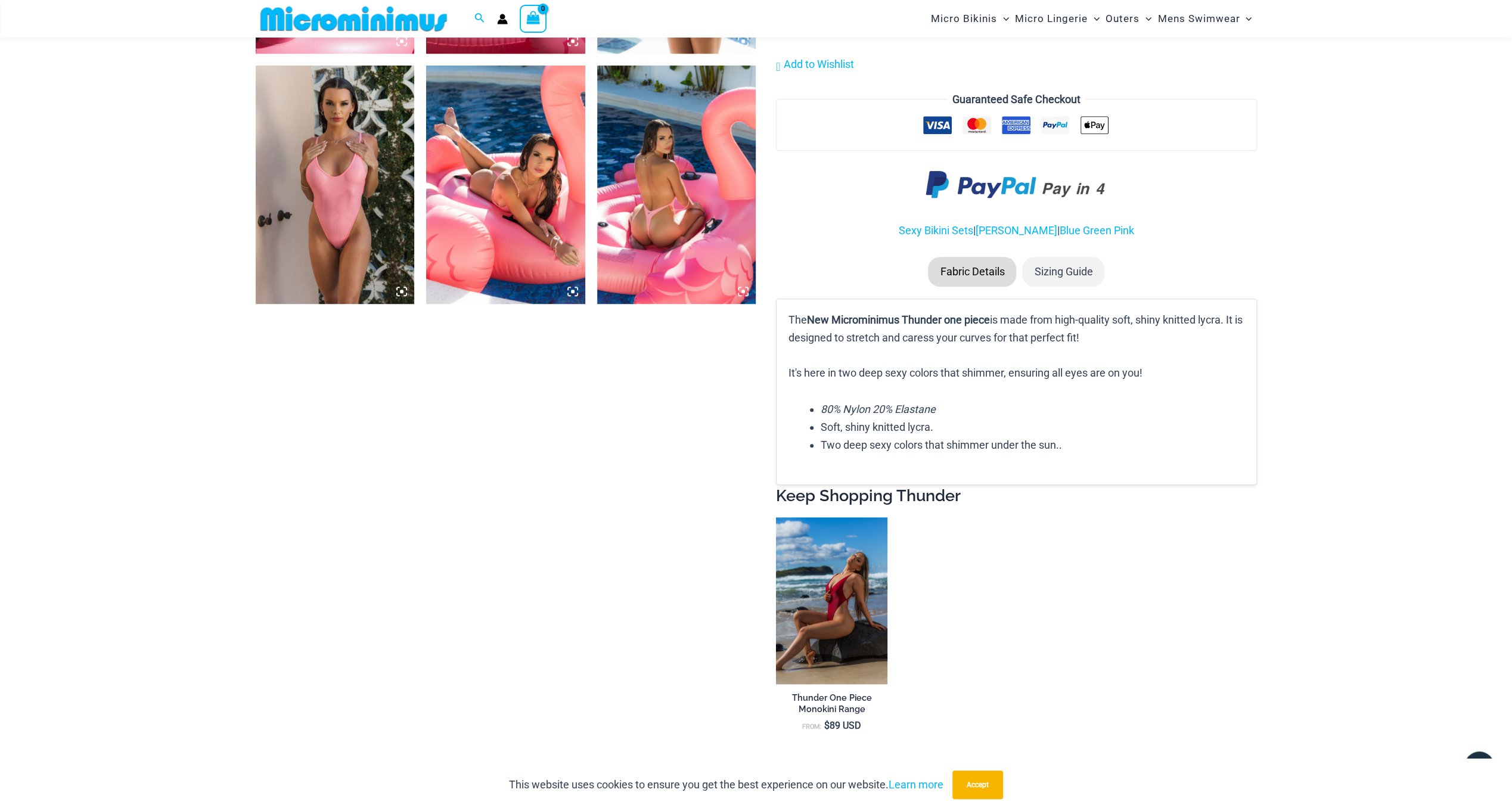
scroll to position [1242, 0]
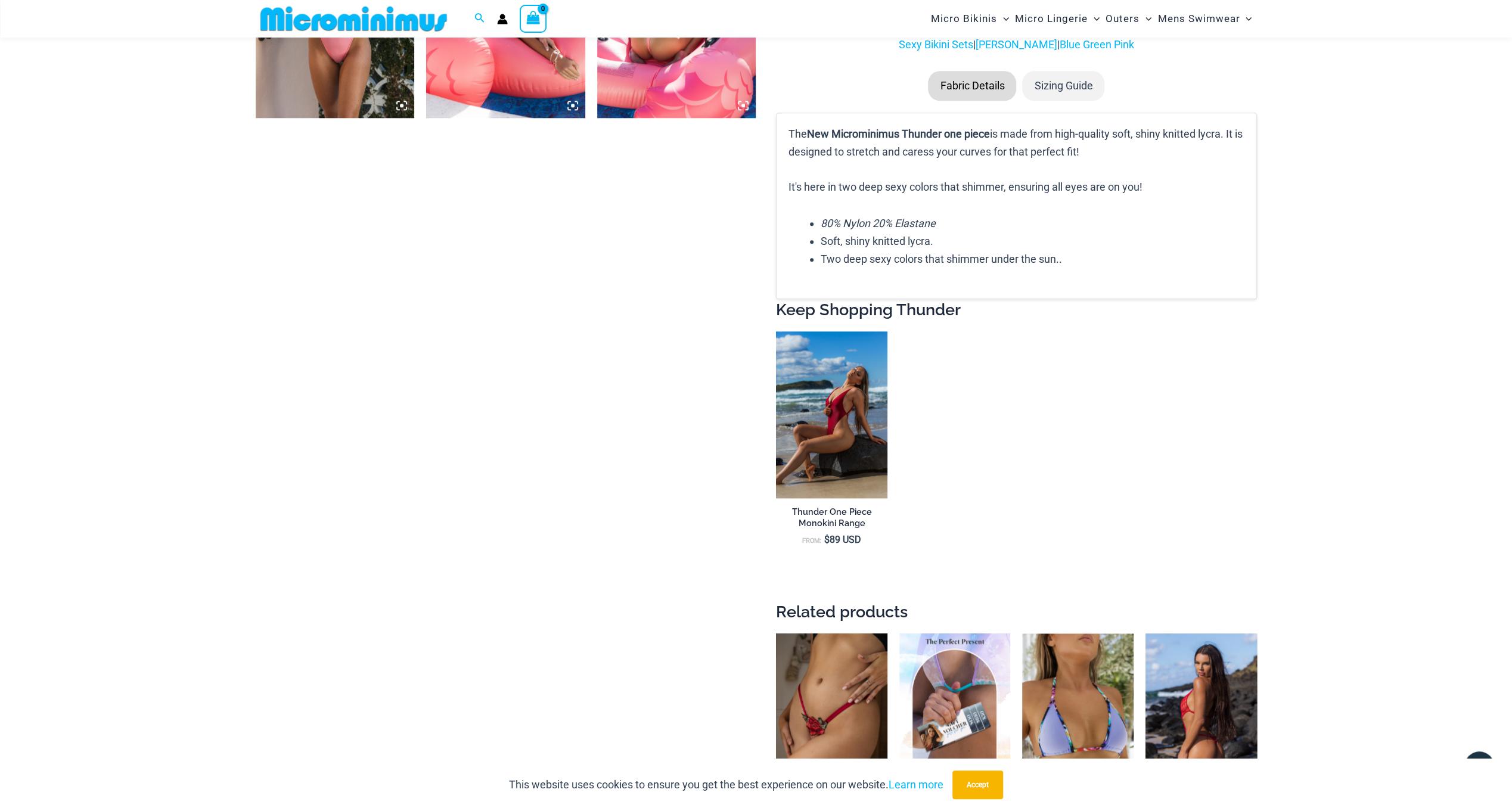
click at [1208, 692] on img at bounding box center [1201, 717] width 112 height 167
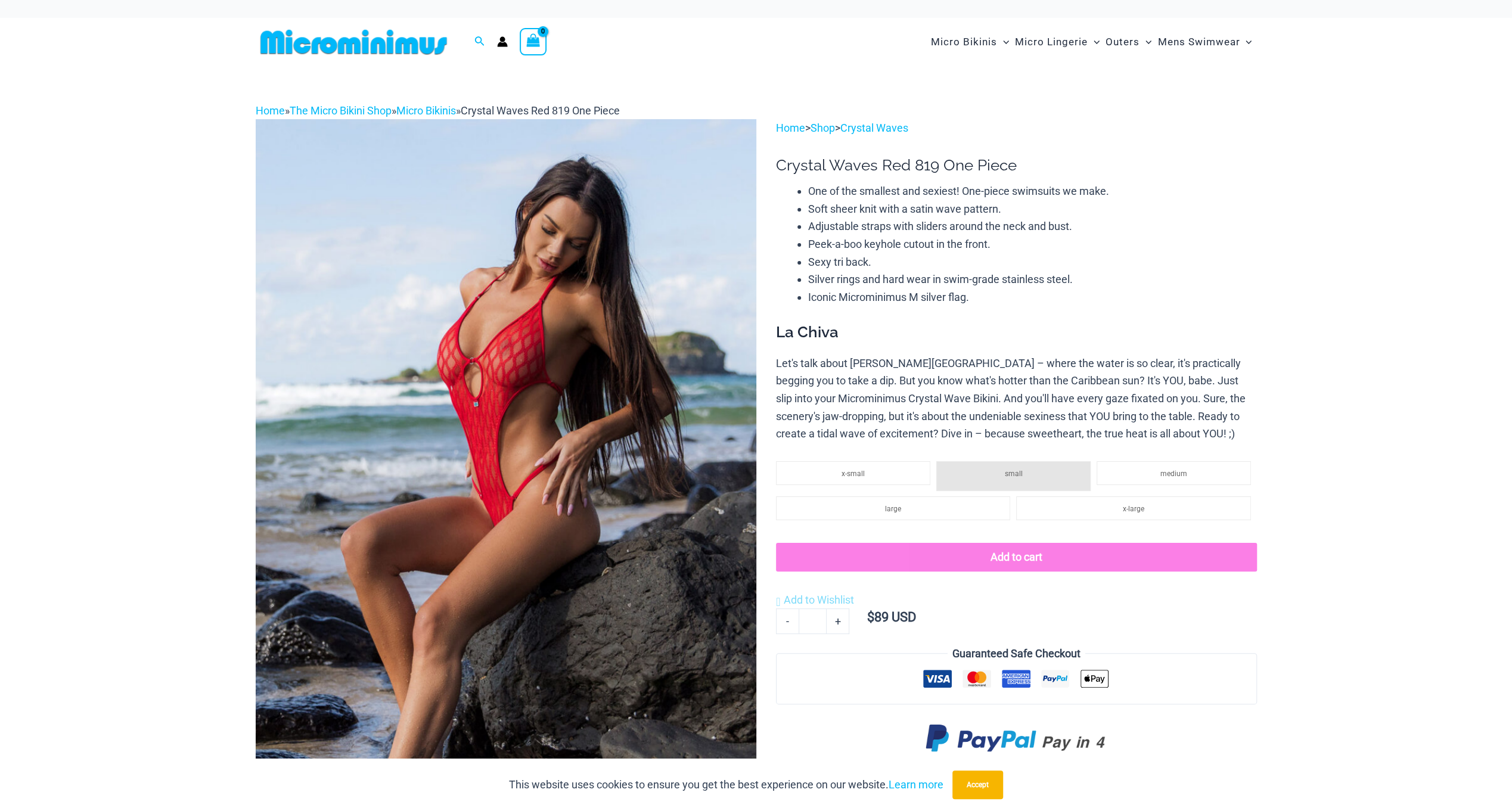
click at [871, 134] on p "Home > Shop > Crystal Waves" at bounding box center [1016, 128] width 480 height 18
click at [872, 126] on link "Crystal Waves" at bounding box center [874, 127] width 68 height 12
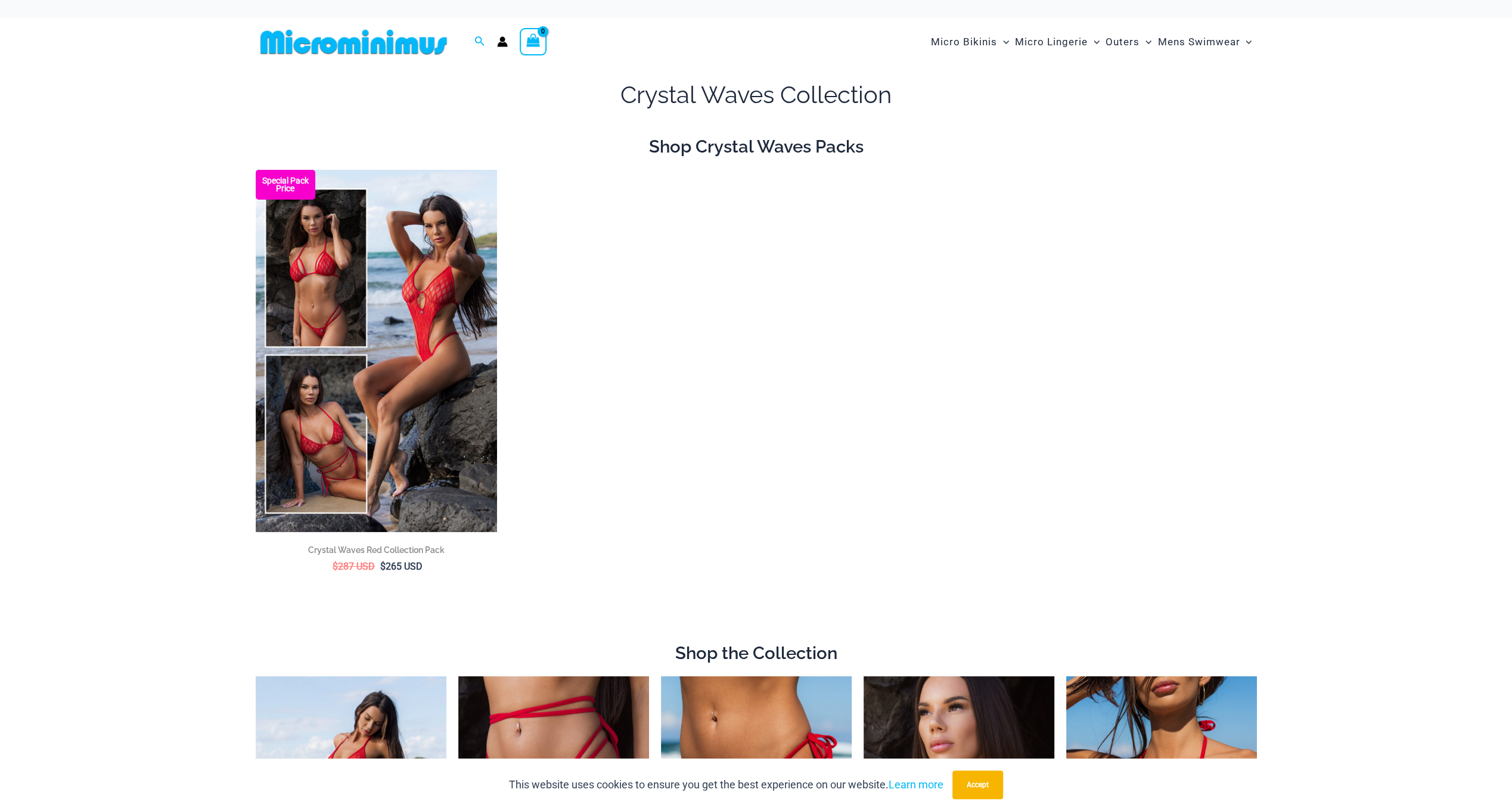
click at [327, 55] on img at bounding box center [353, 42] width 196 height 27
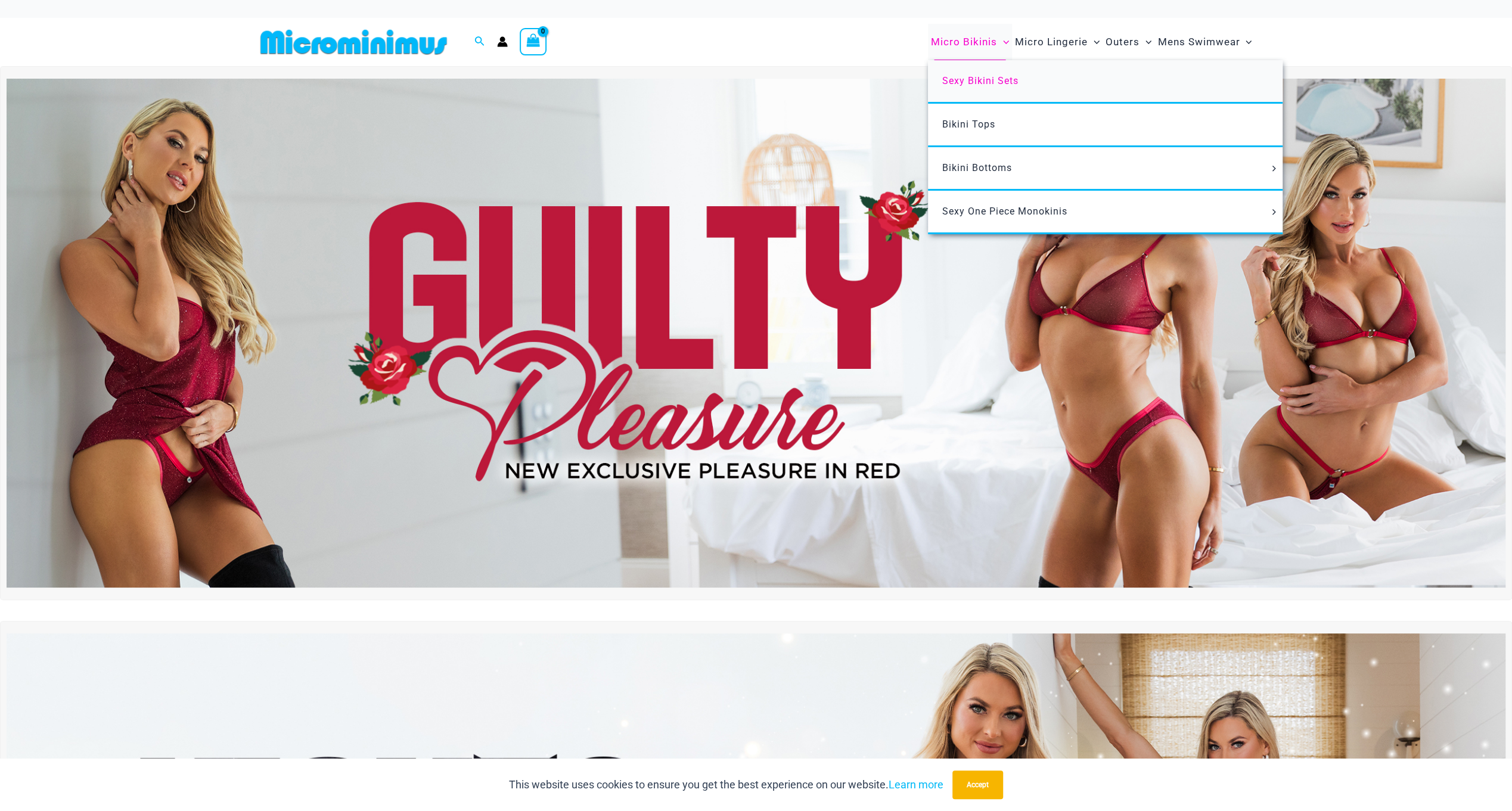
click at [969, 78] on span "Sexy Bikini Sets" at bounding box center [980, 81] width 77 height 11
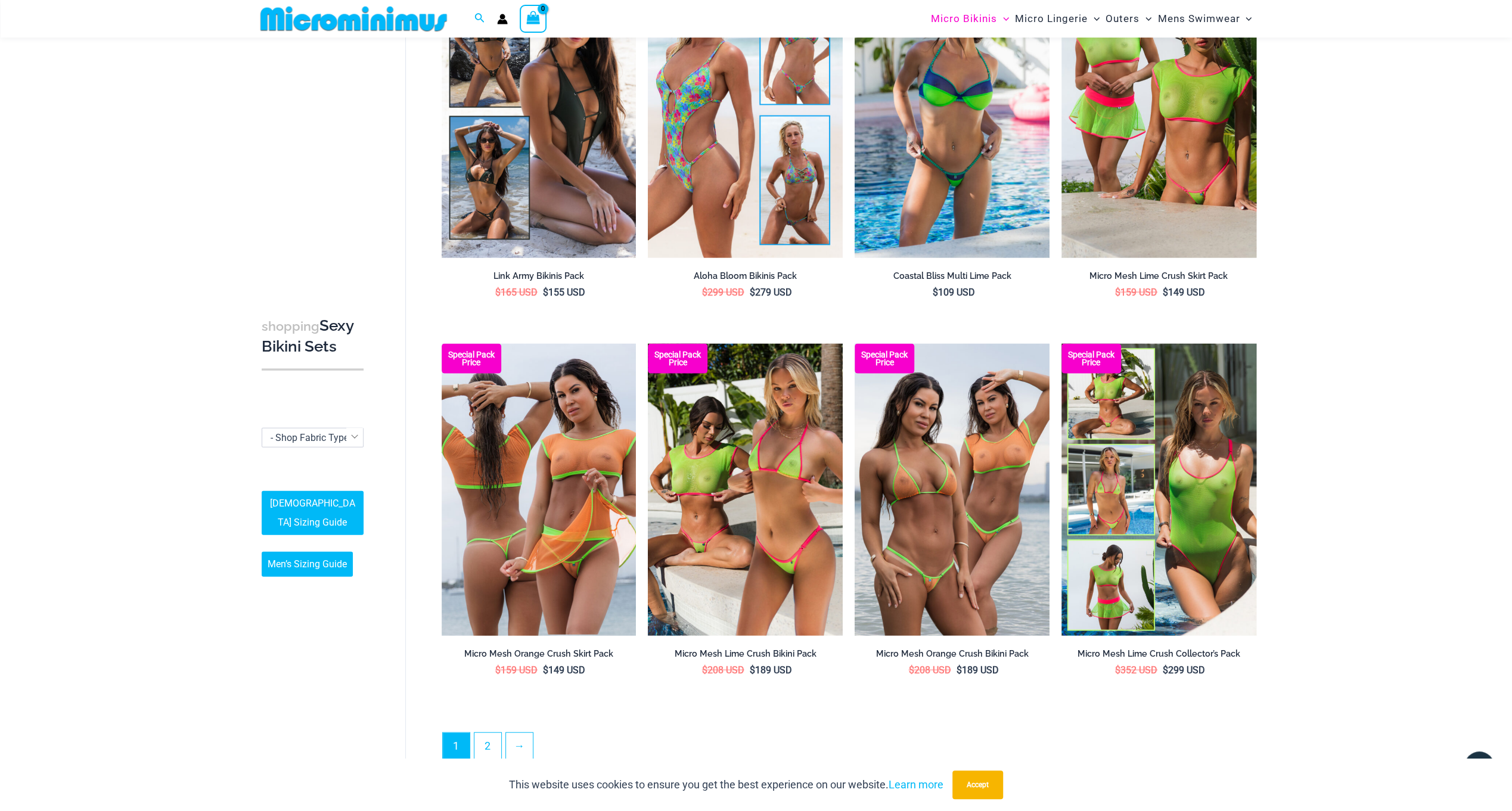
scroll to position [2697, 0]
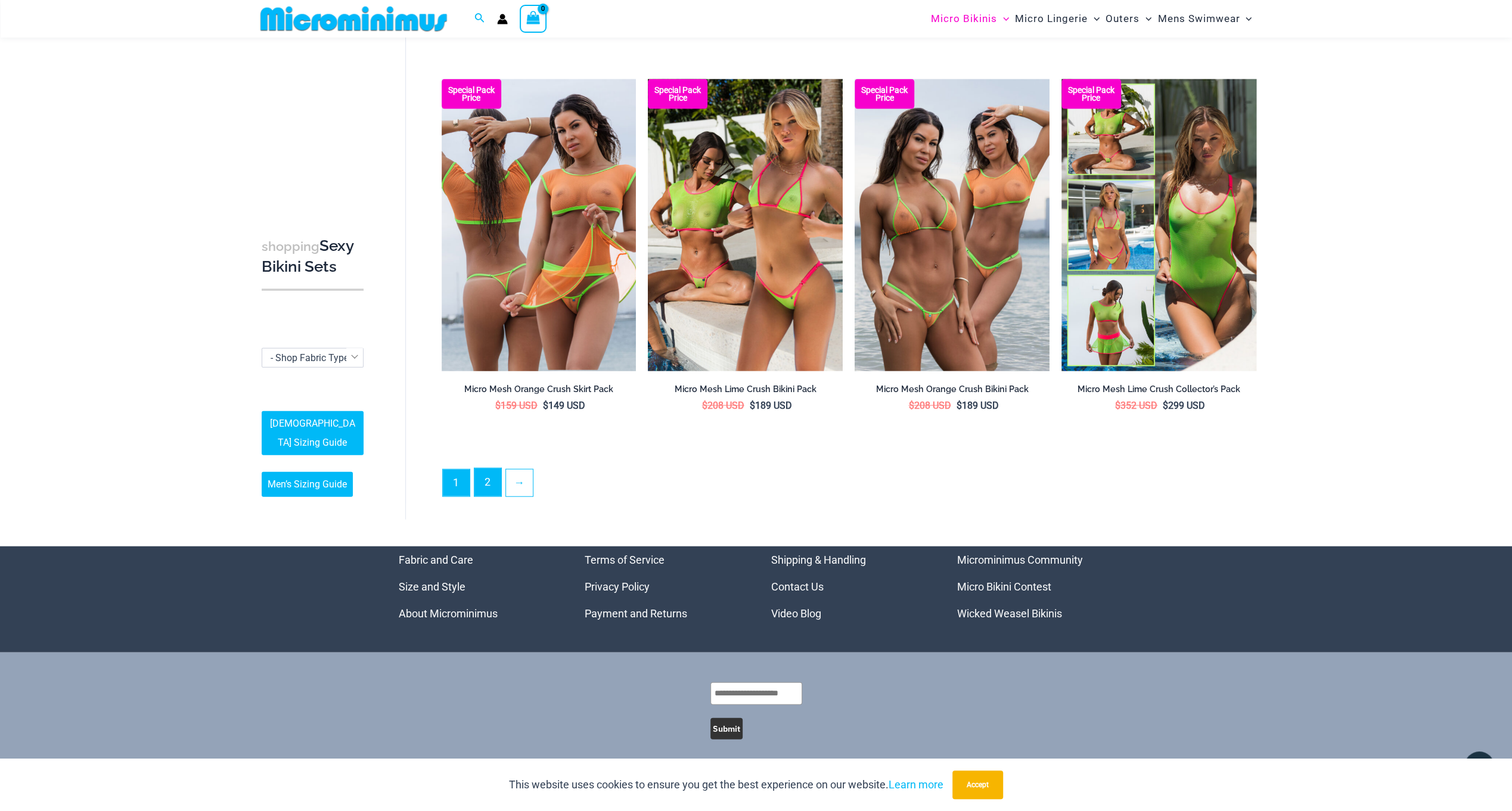
click at [482, 485] on link "2" at bounding box center [488, 483] width 27 height 28
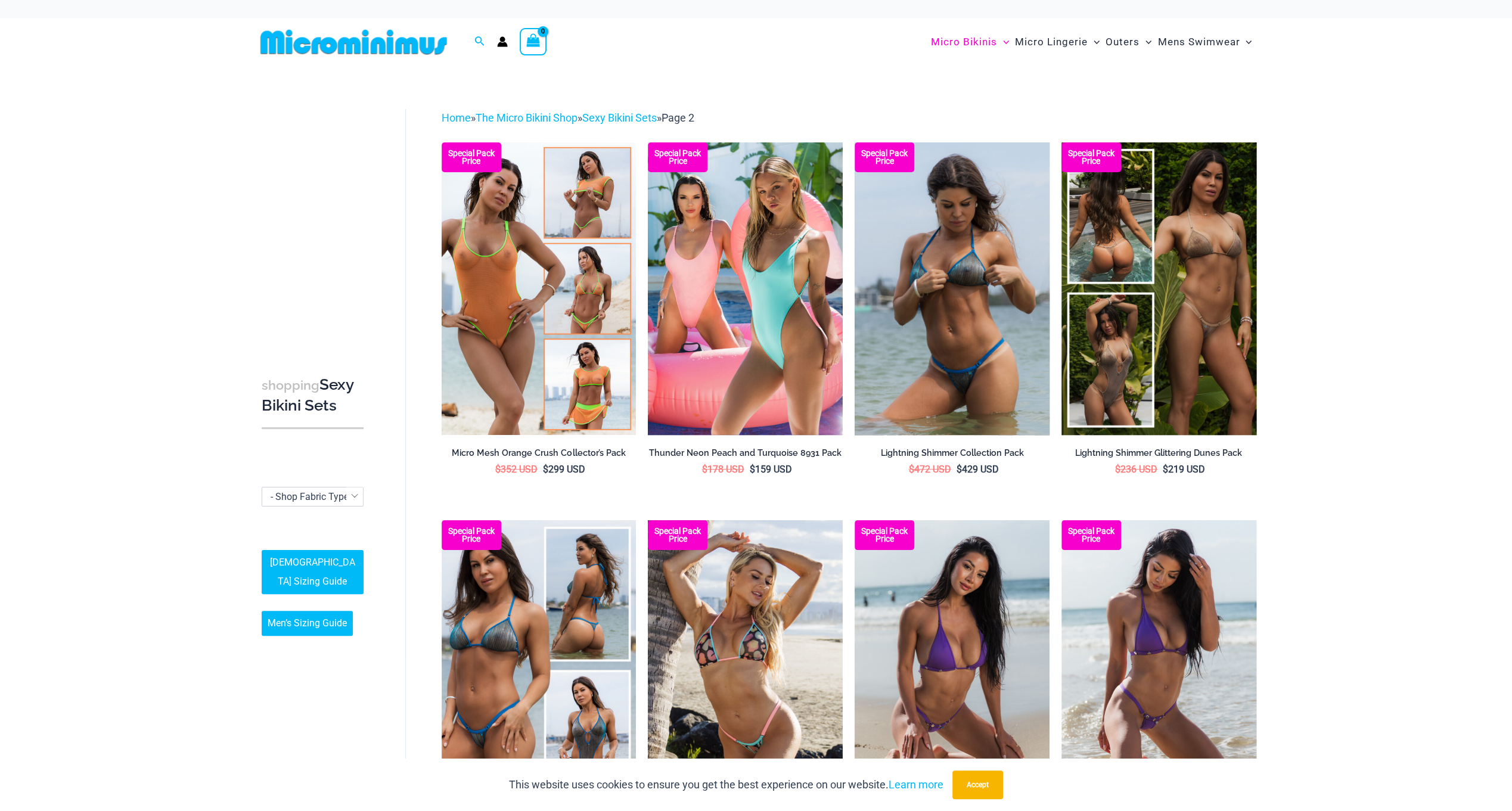
click at [967, 356] on img at bounding box center [952, 289] width 195 height 292
click at [937, 285] on img at bounding box center [952, 289] width 195 height 292
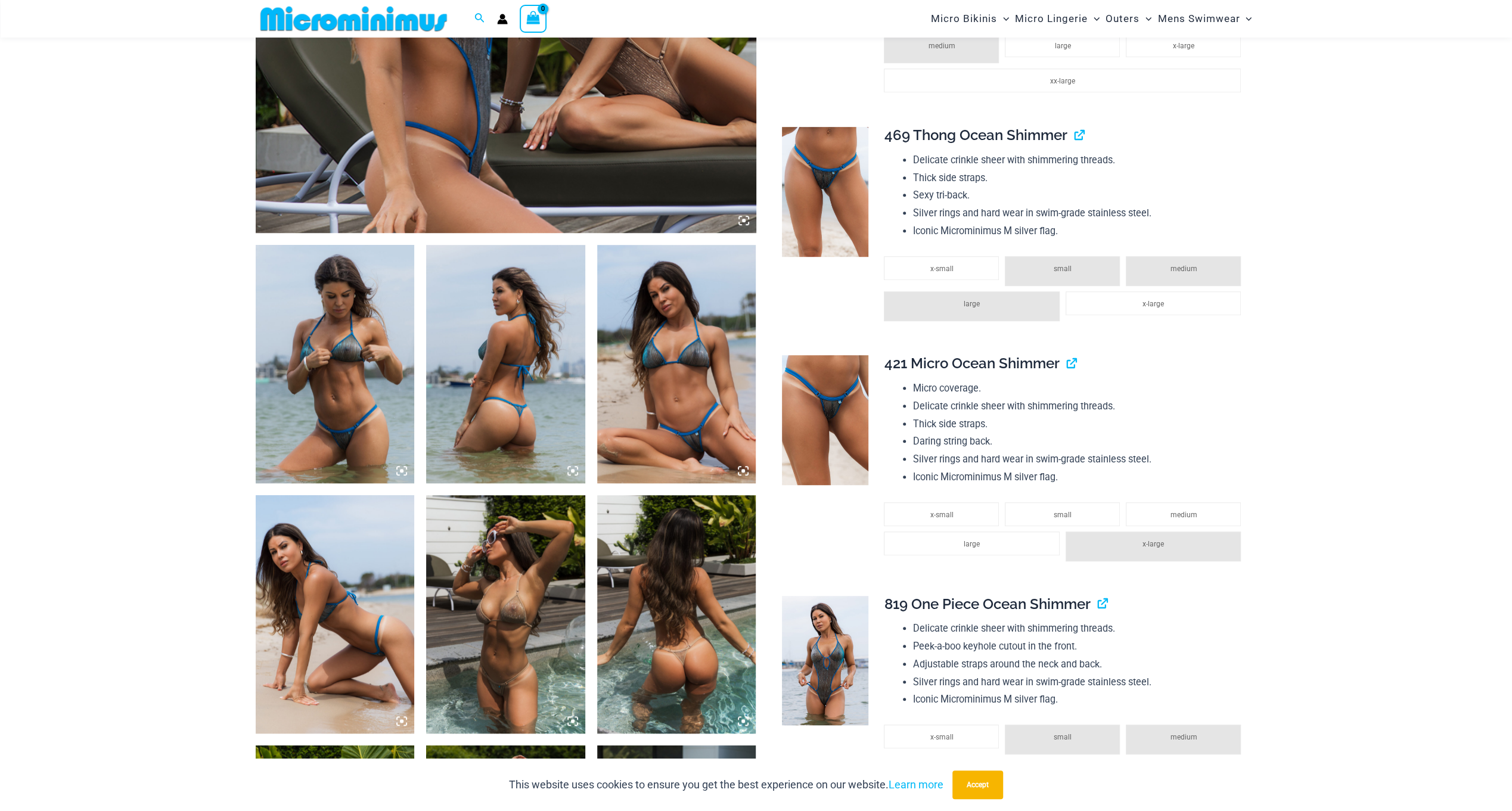
scroll to position [823, 0]
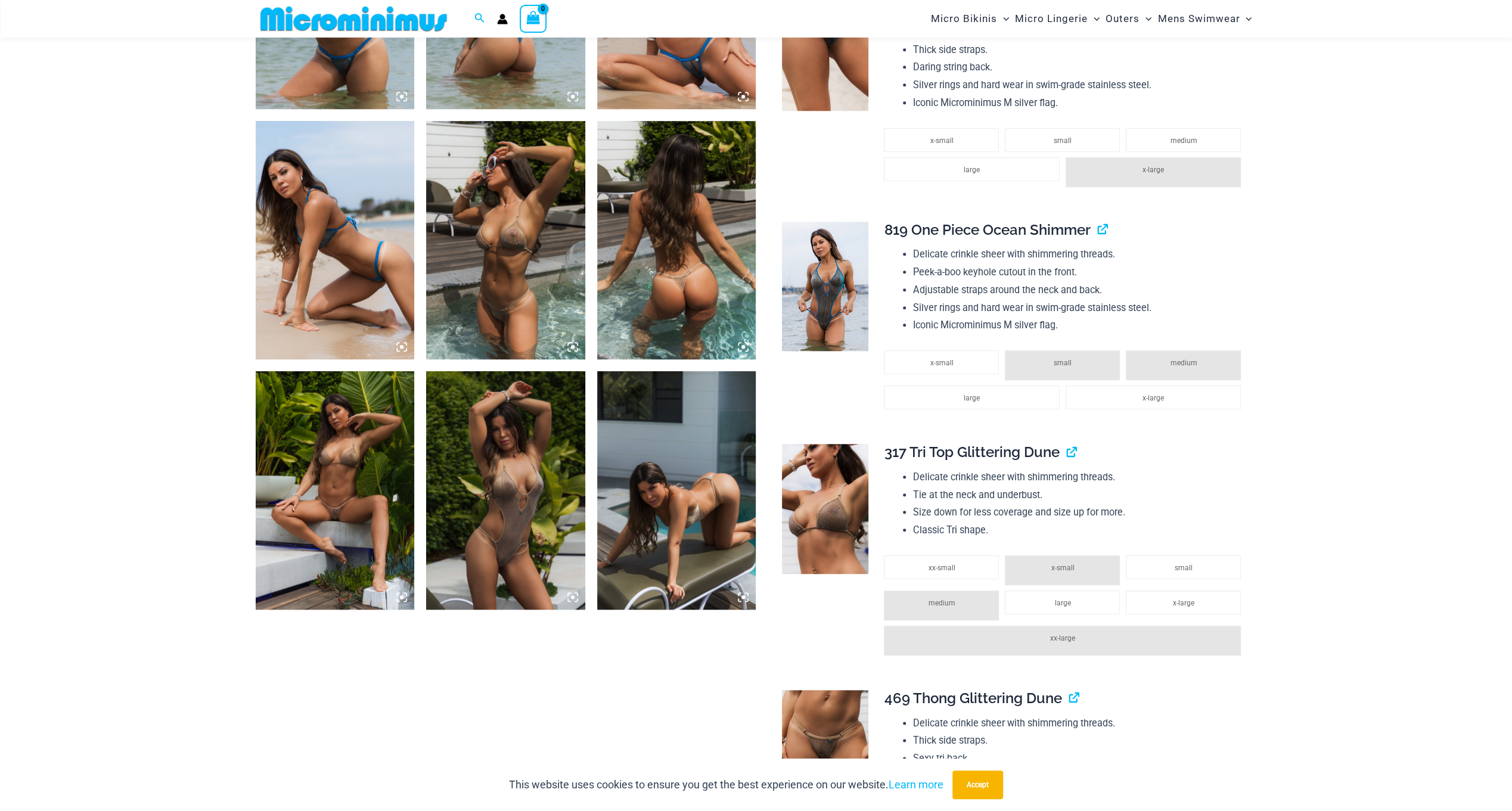
scroll to position [1002, 0]
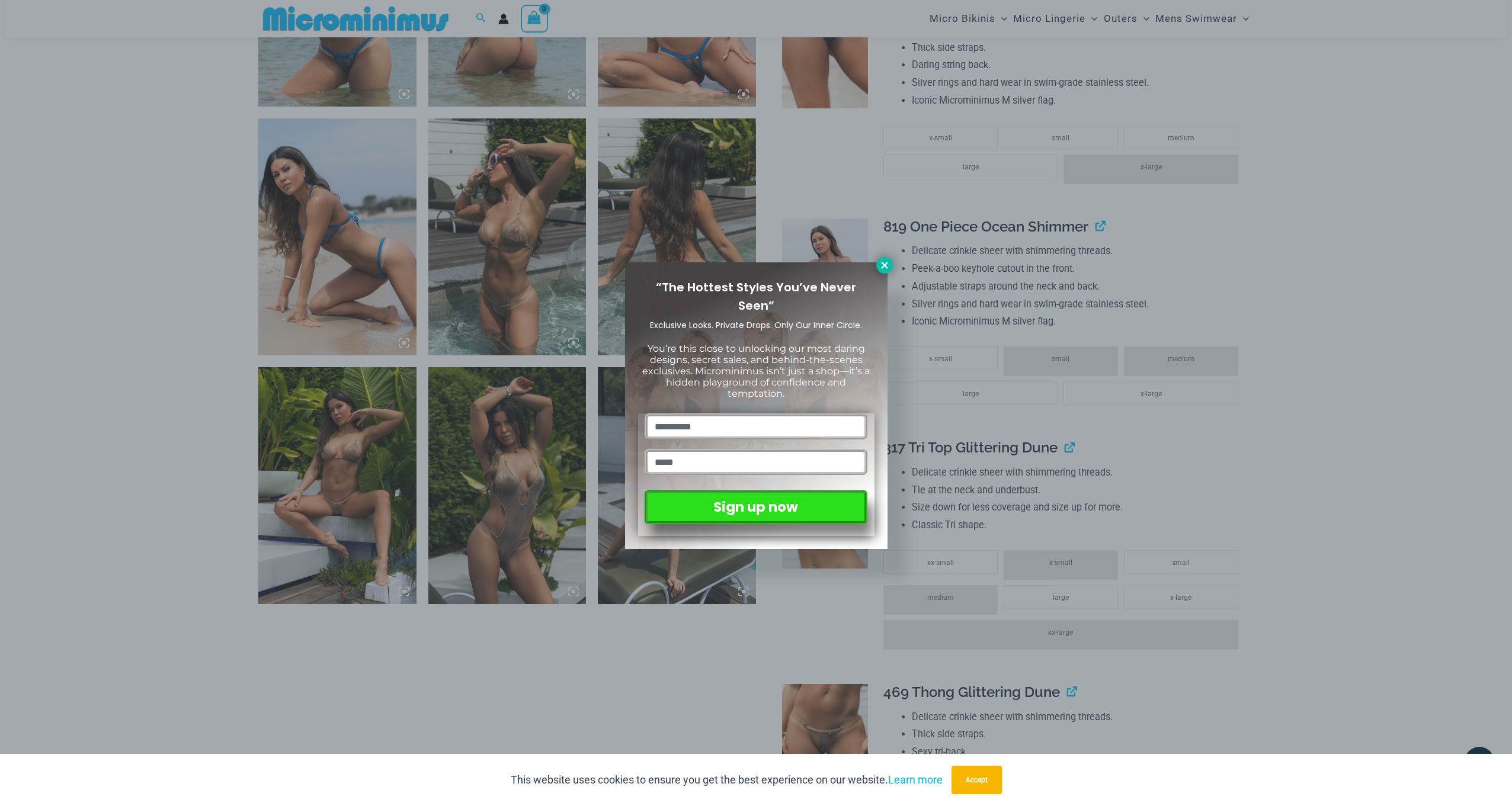
click at [882, 268] on icon at bounding box center [885, 265] width 11 height 11
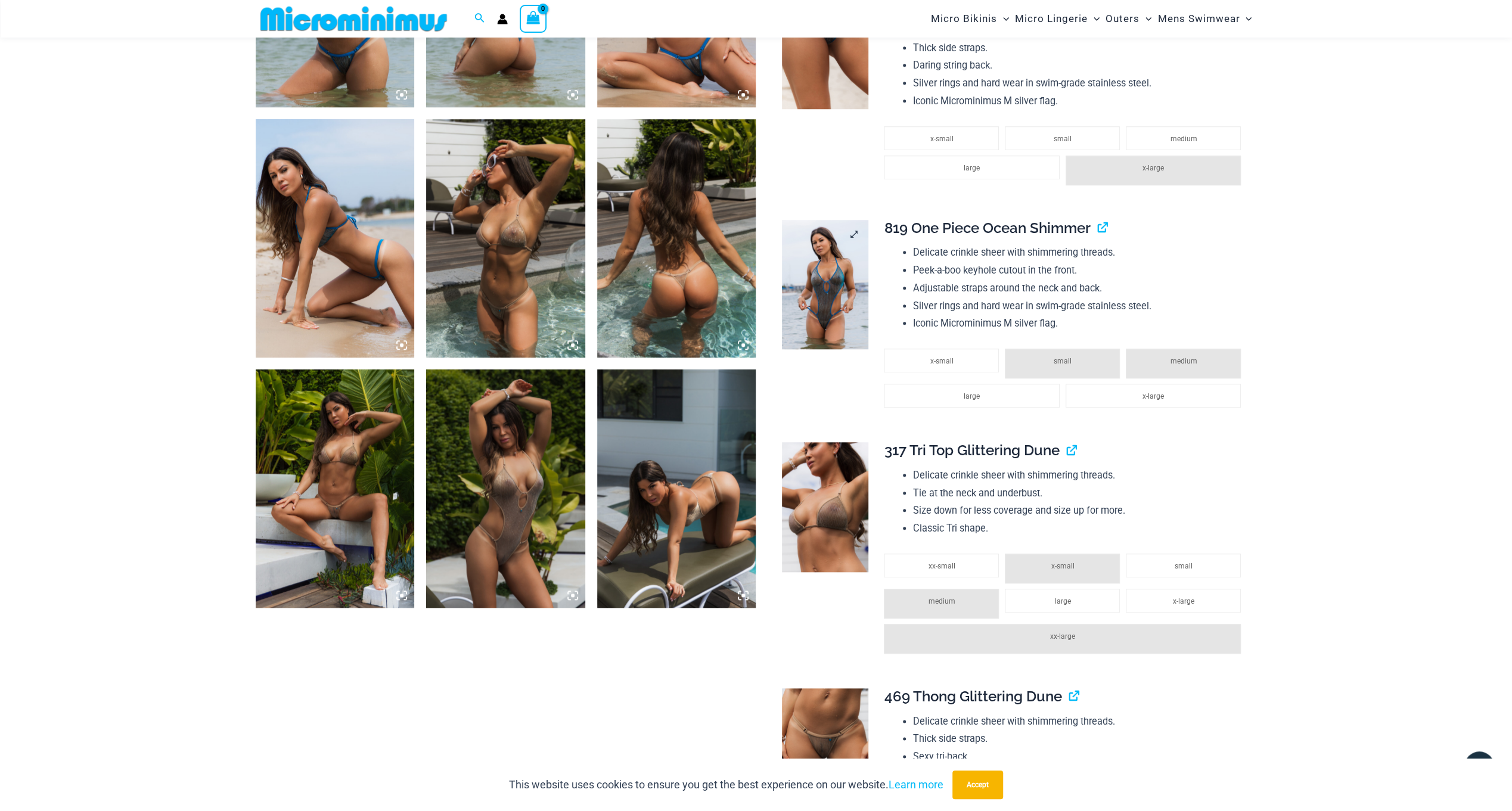
click at [820, 289] on img at bounding box center [825, 285] width 86 height 130
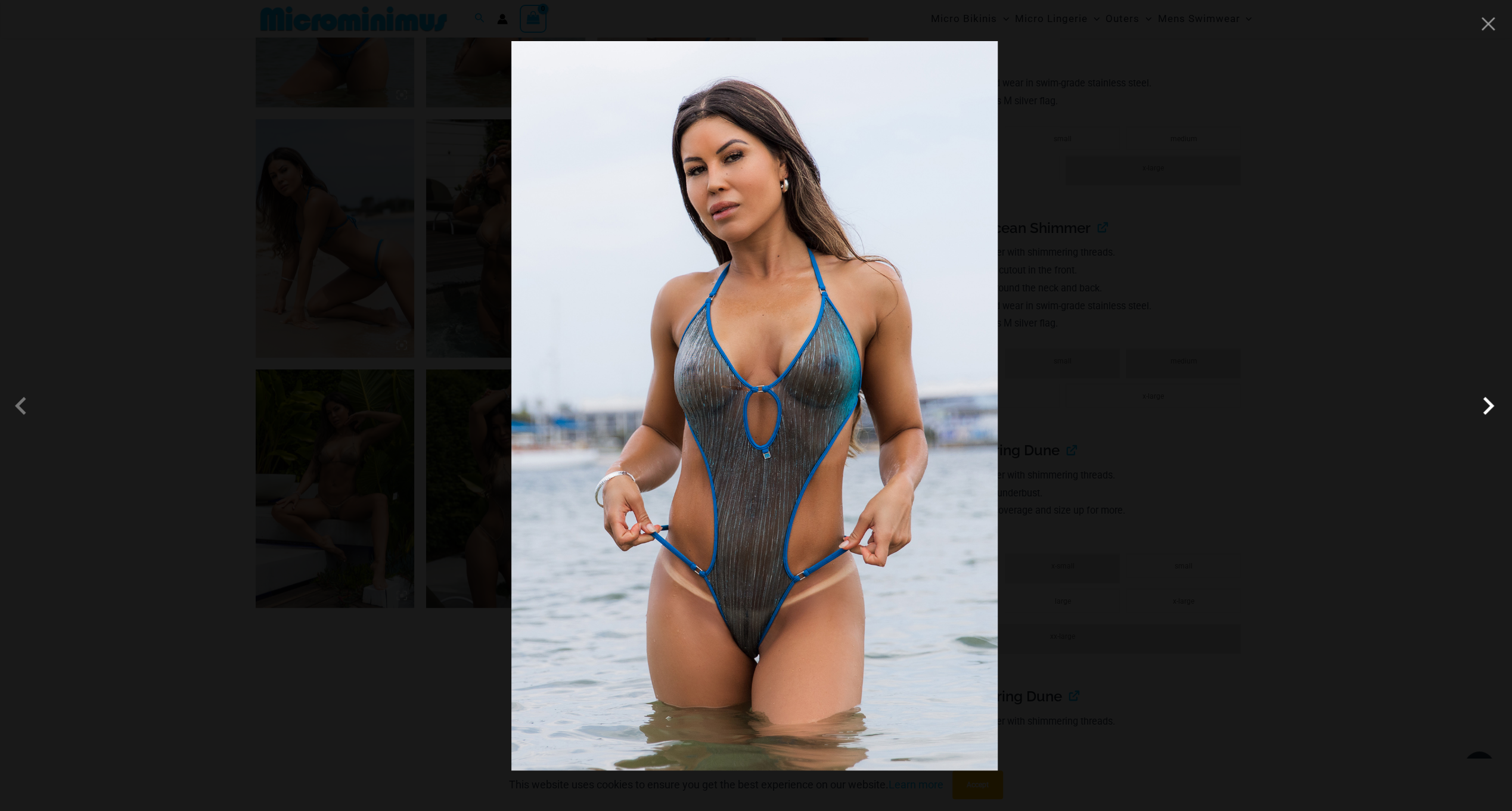
click at [1494, 410] on span at bounding box center [1488, 406] width 36 height 36
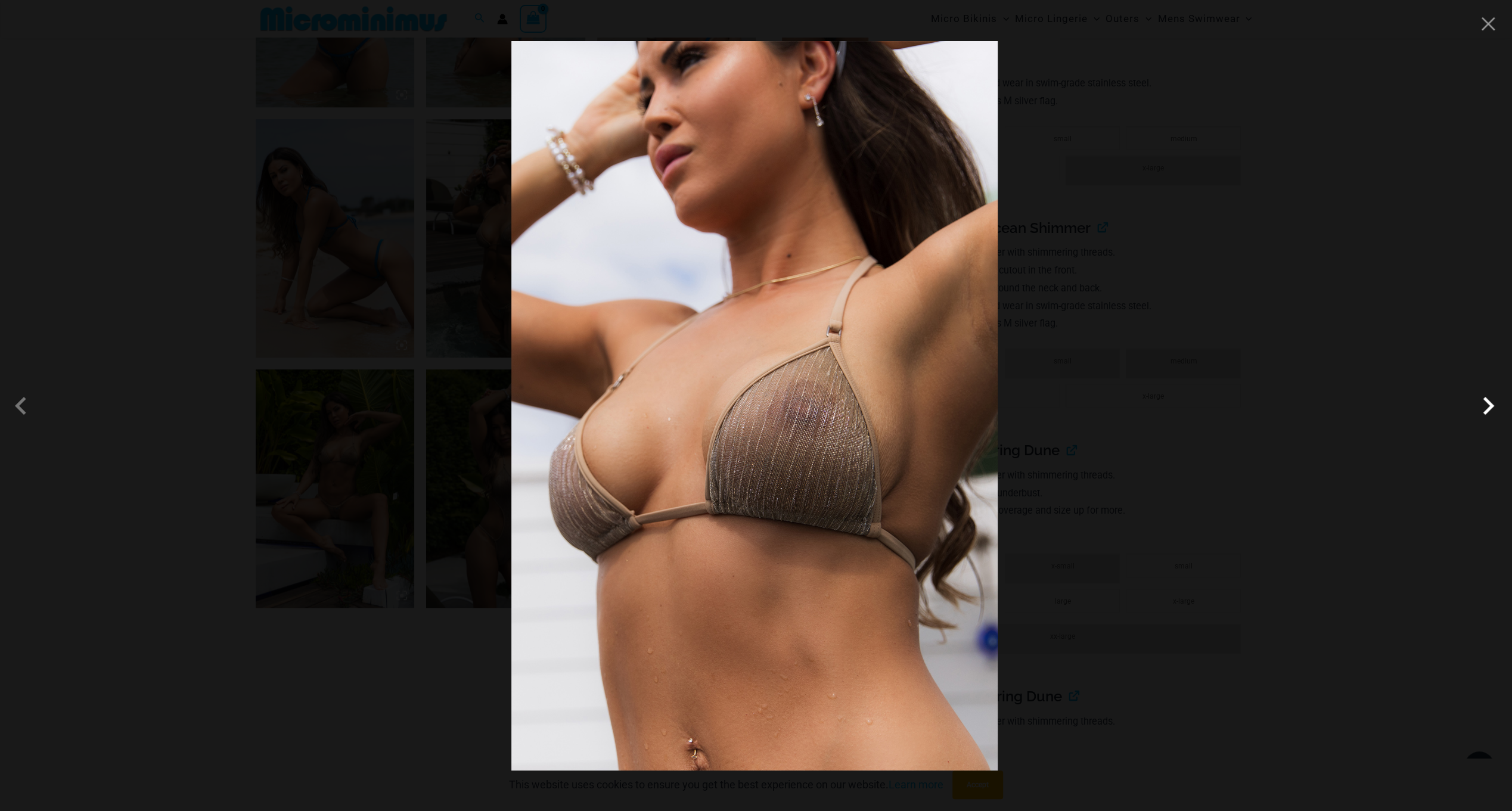
click at [1489, 409] on span at bounding box center [1488, 406] width 36 height 36
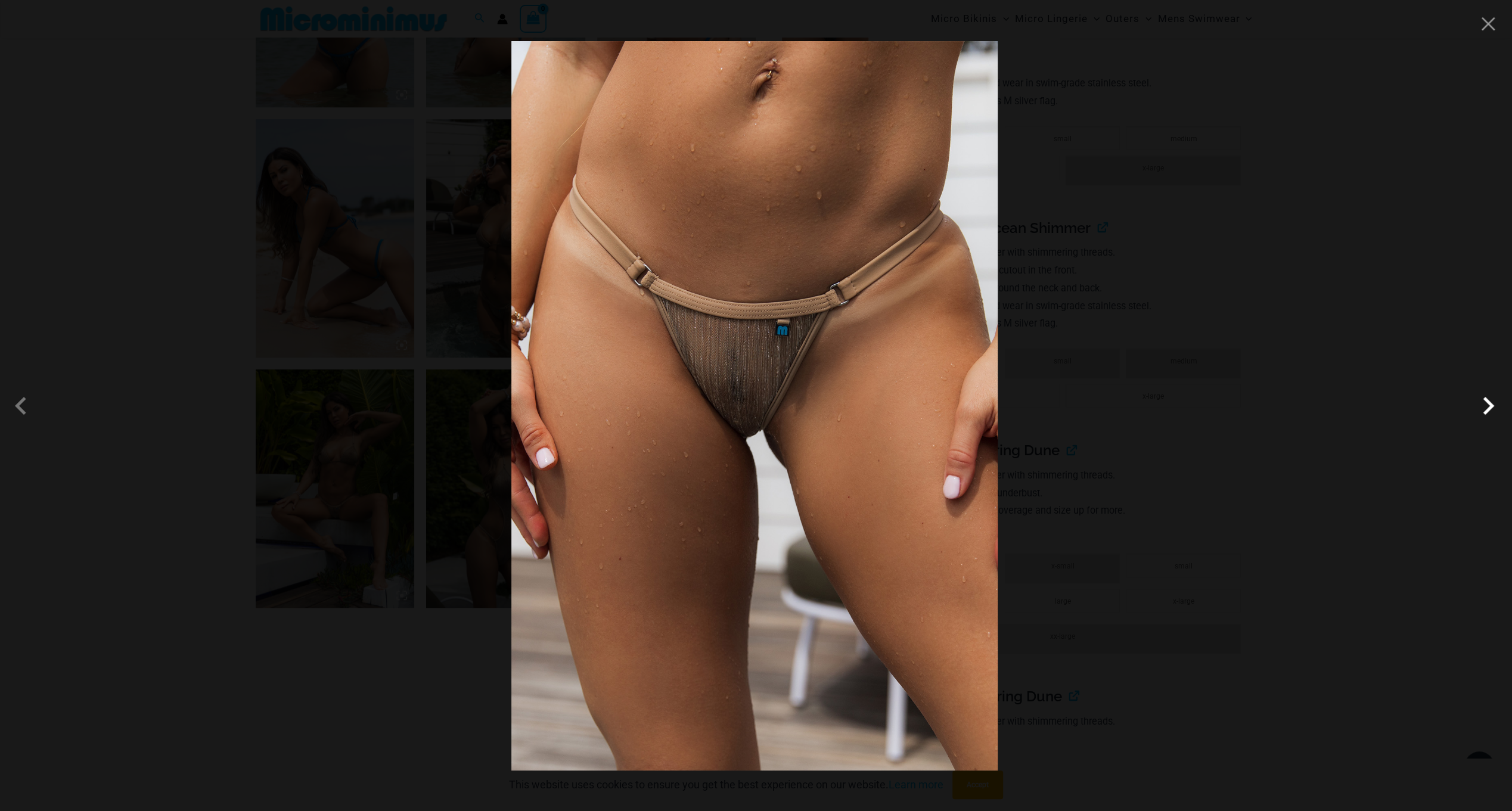
click at [1489, 409] on span at bounding box center [1488, 406] width 36 height 36
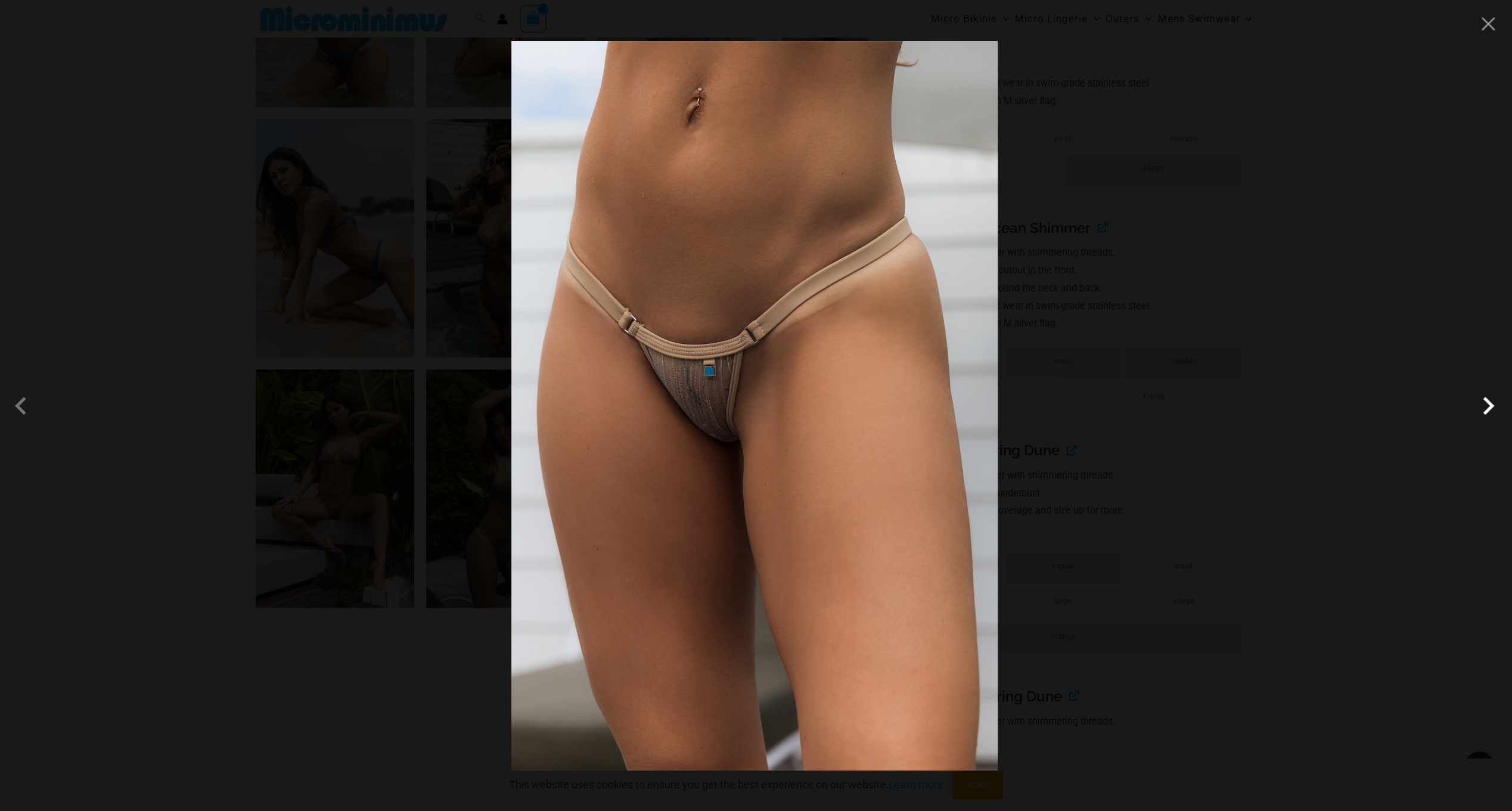
click at [1484, 407] on span at bounding box center [1488, 406] width 36 height 36
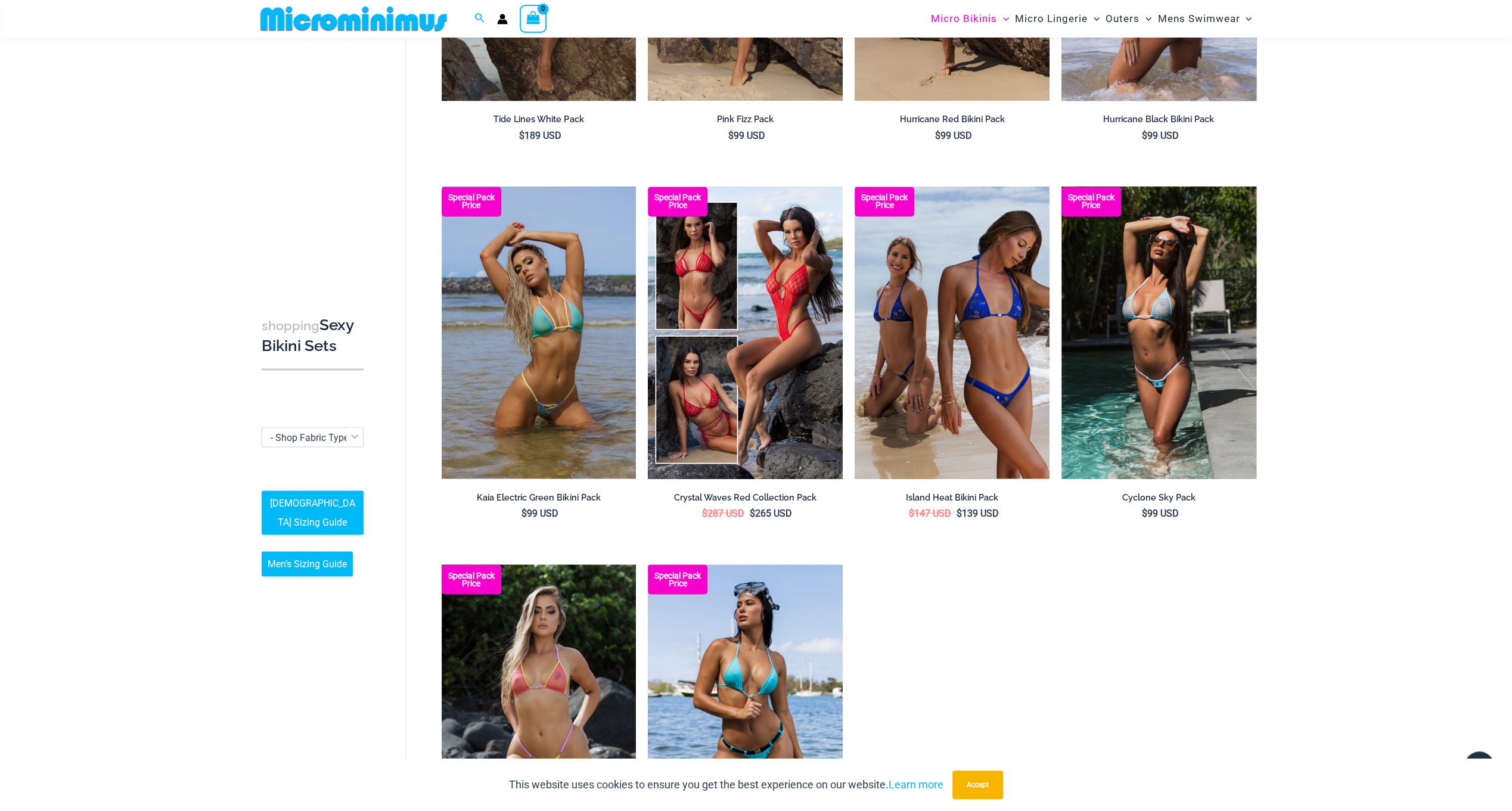
scroll to position [1724, 0]
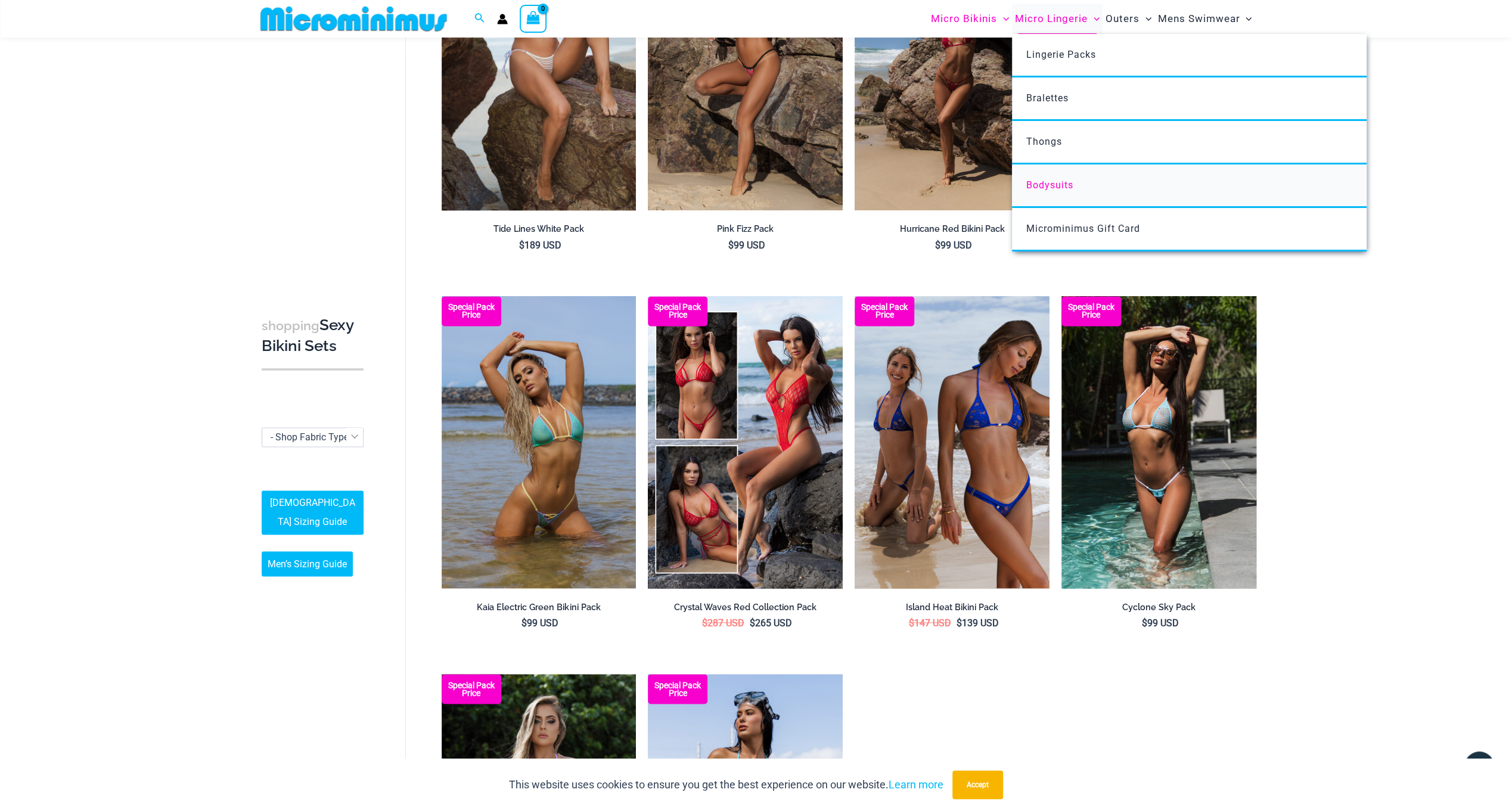
click at [1065, 181] on span "Bodysuits" at bounding box center [1049, 185] width 47 height 11
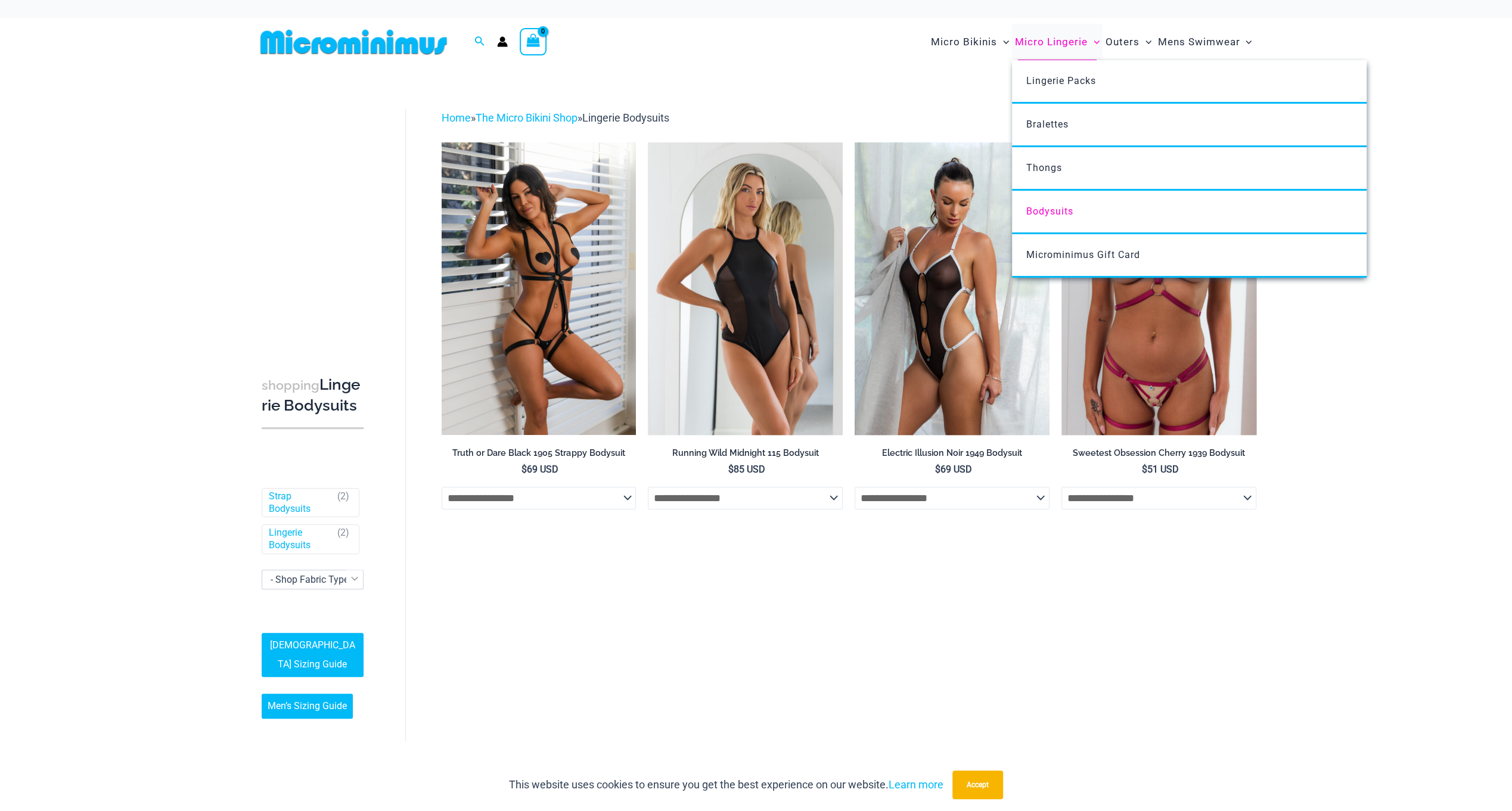
click at [1057, 50] on span "Micro Lingerie" at bounding box center [1051, 42] width 73 height 31
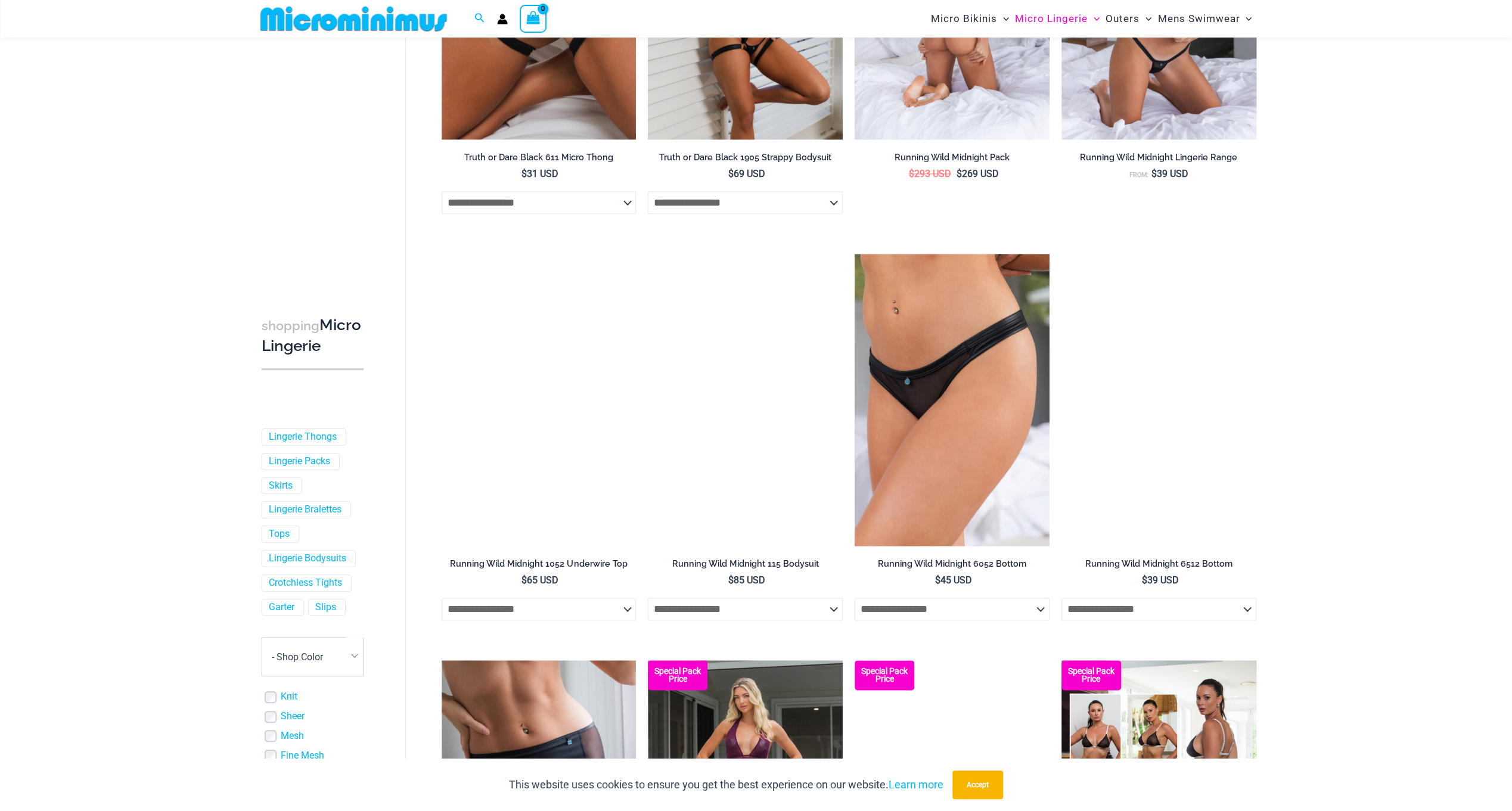
scroll to position [1182, 0]
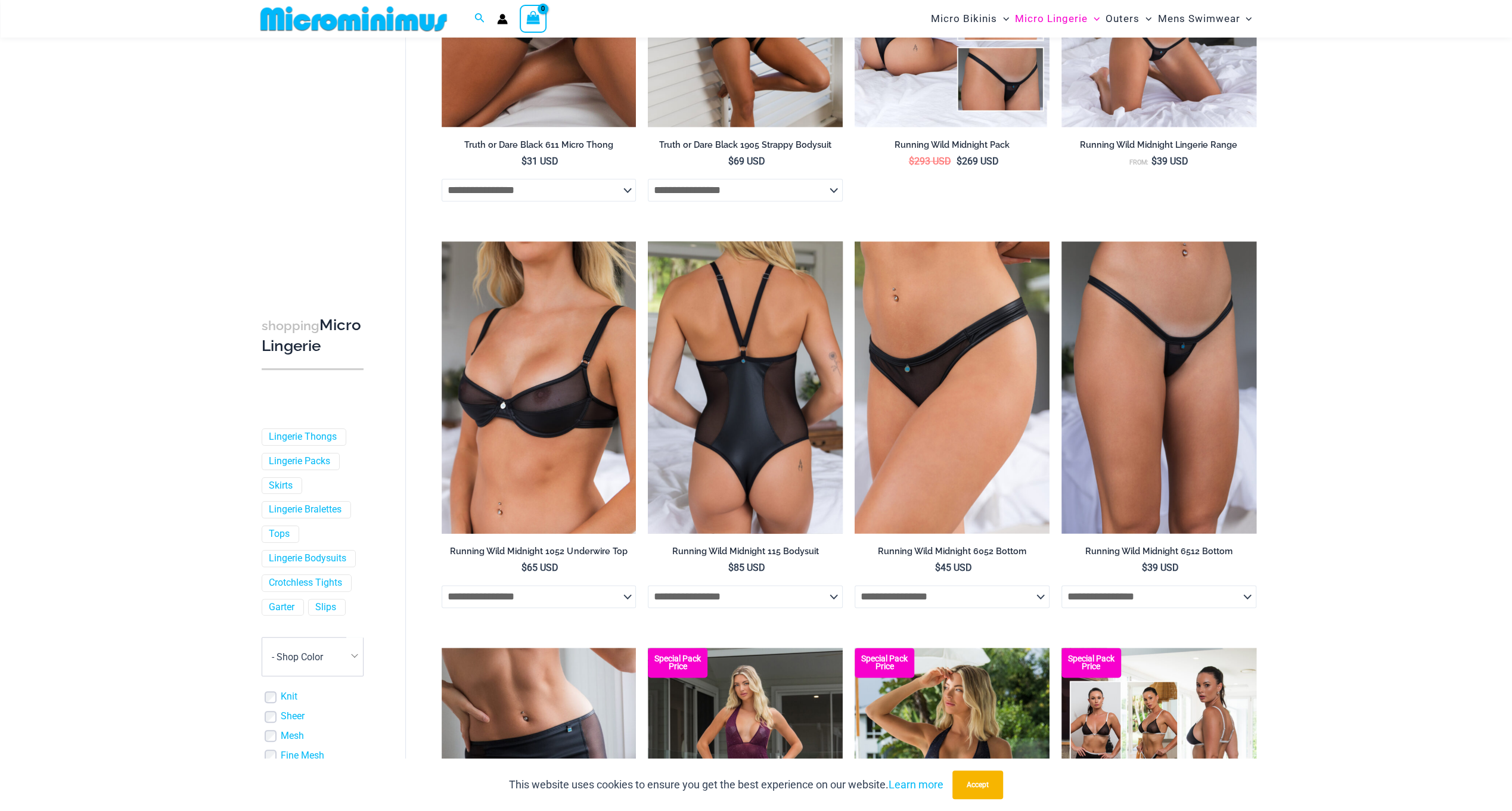
click at [763, 349] on img at bounding box center [745, 387] width 195 height 292
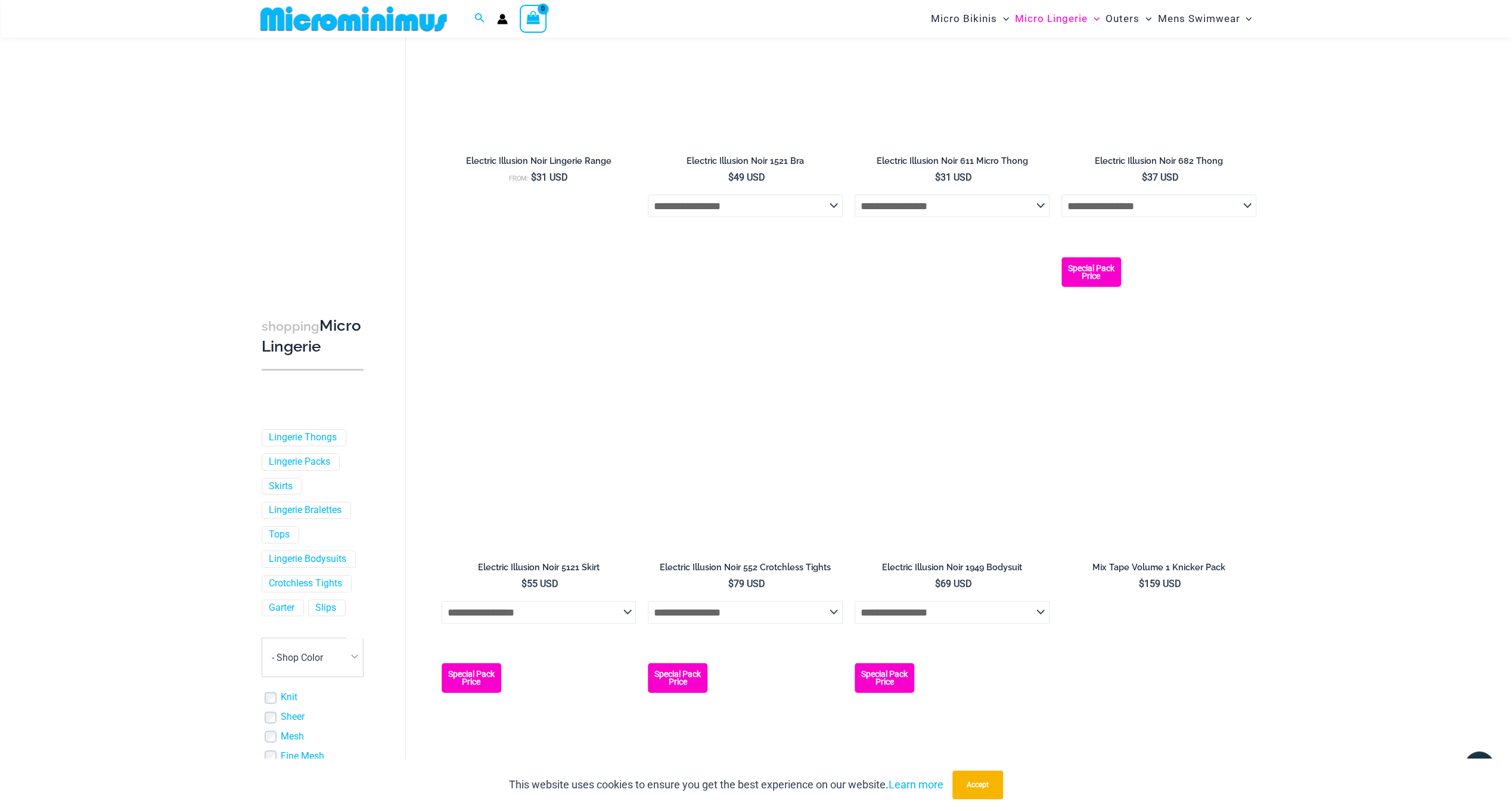
scroll to position [2378, 0]
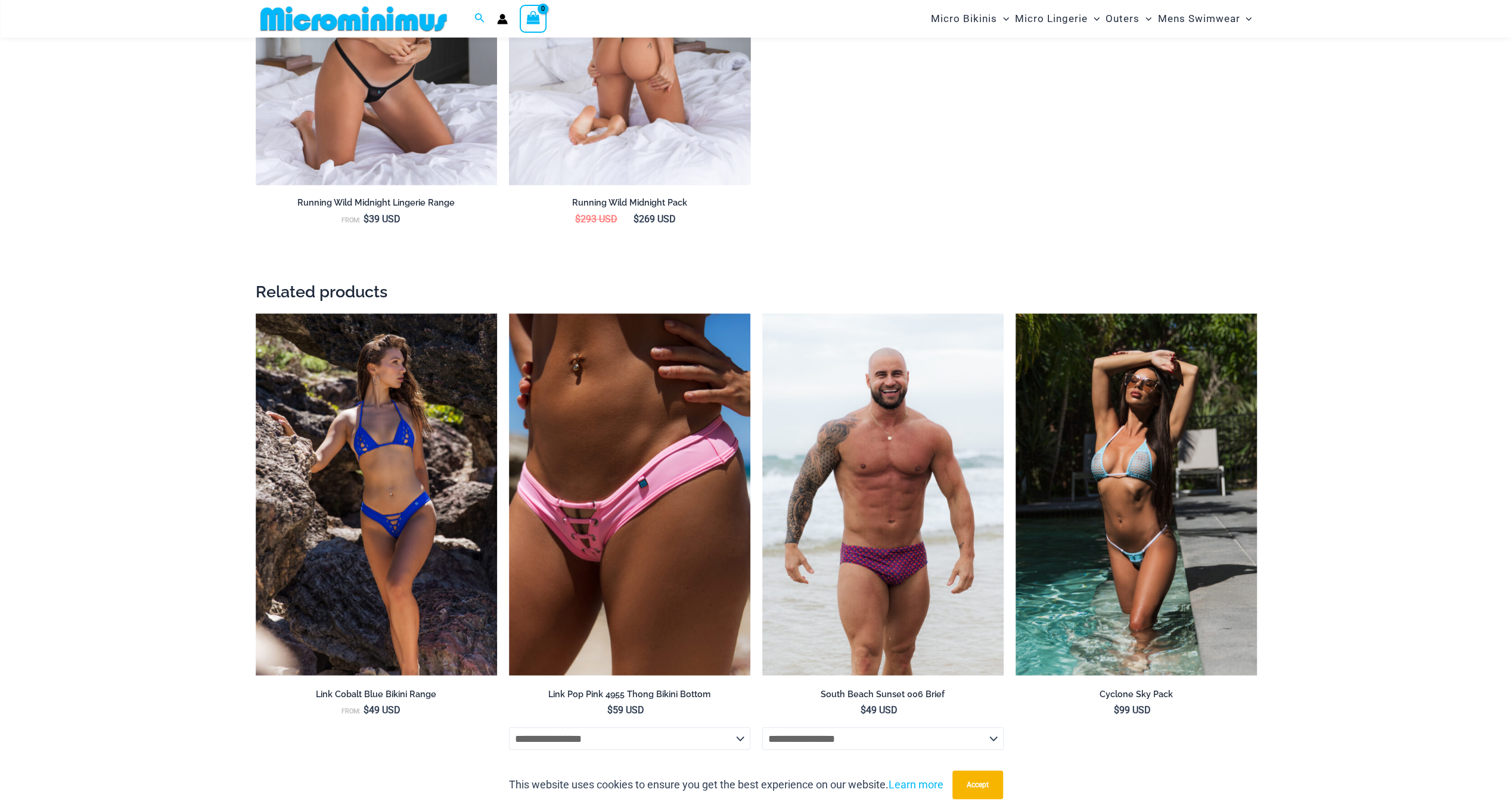
scroll to position [1842, 0]
